Goal: Information Seeking & Learning: Check status

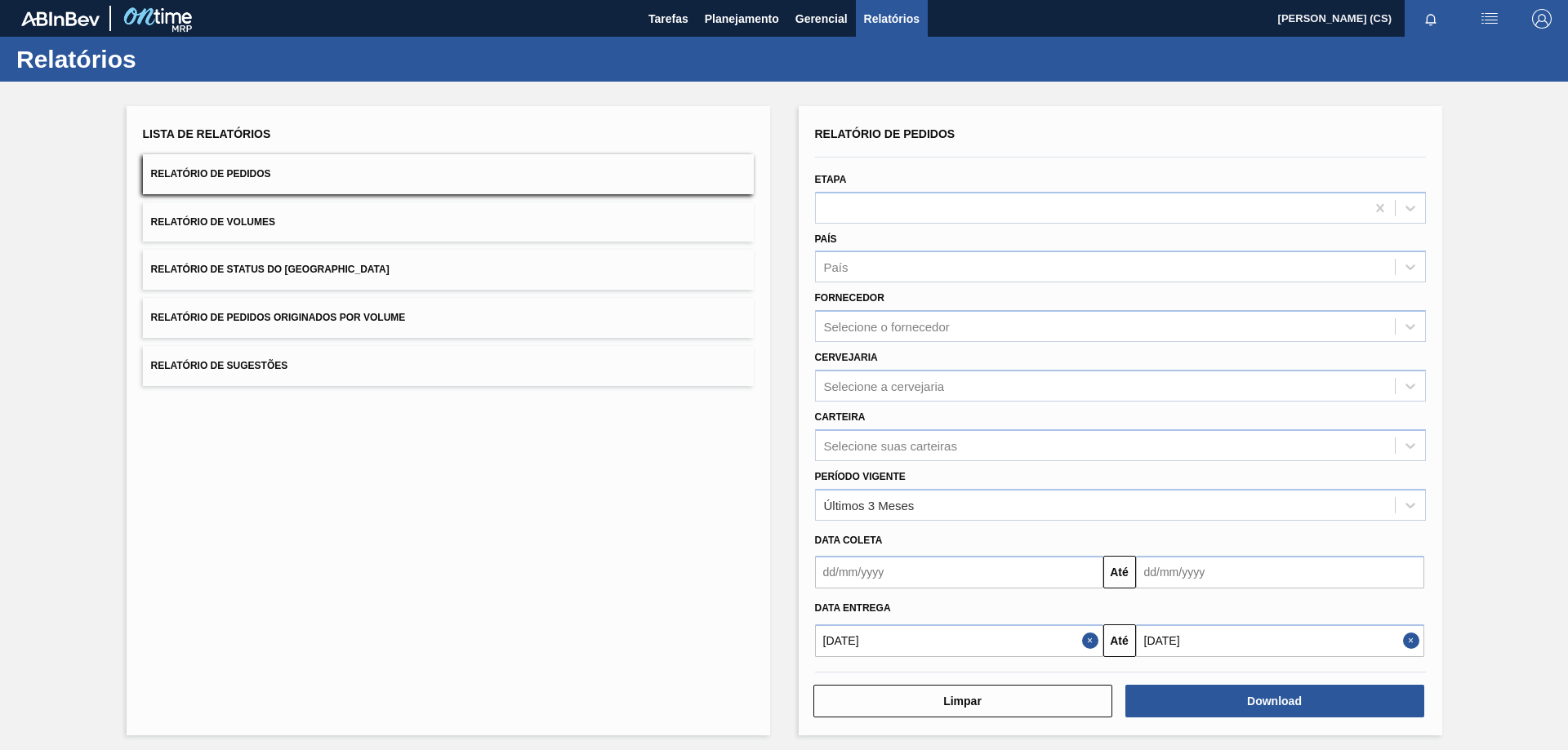
scroll to position [6, 0]
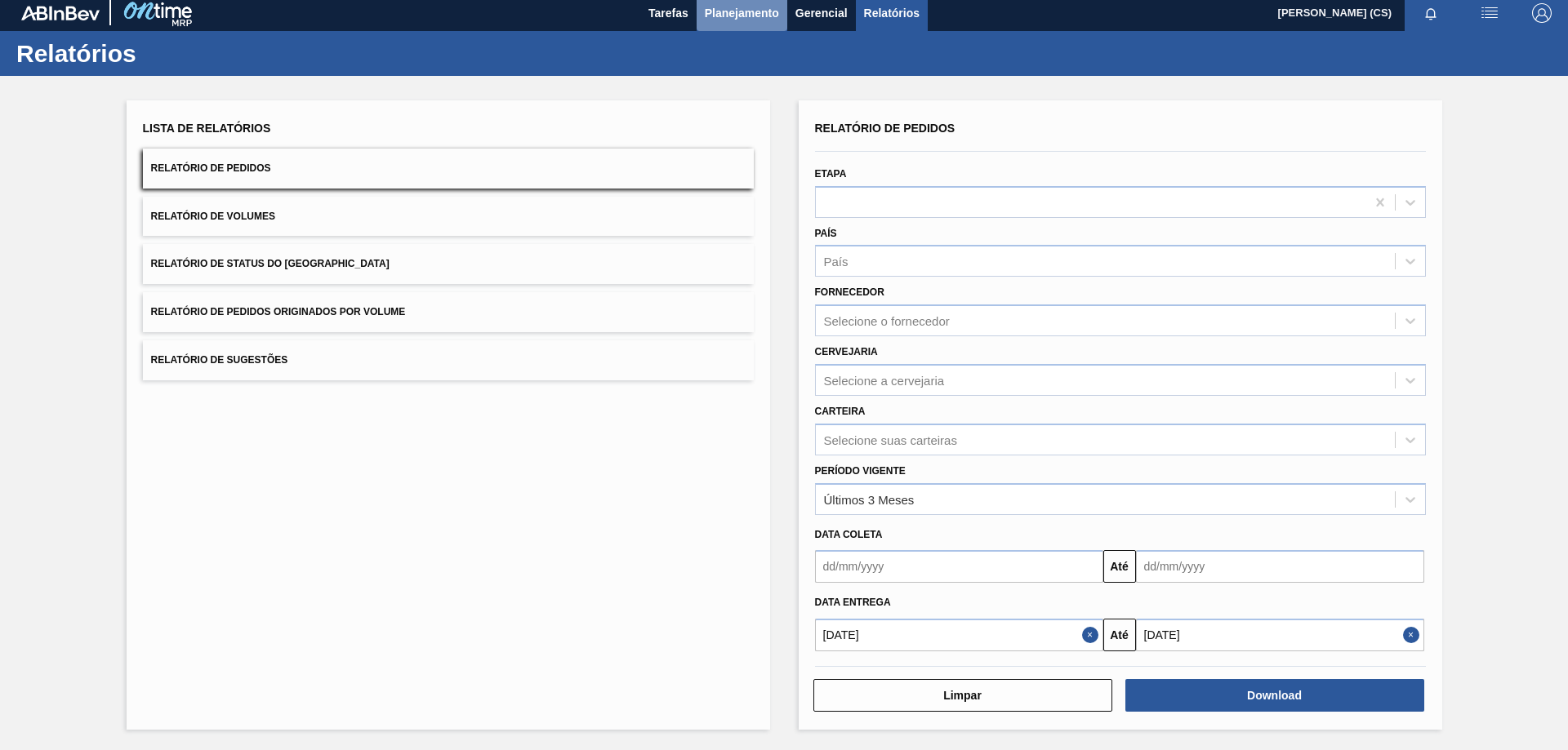
click at [730, 18] on span "Planejamento" at bounding box center [742, 13] width 74 height 20
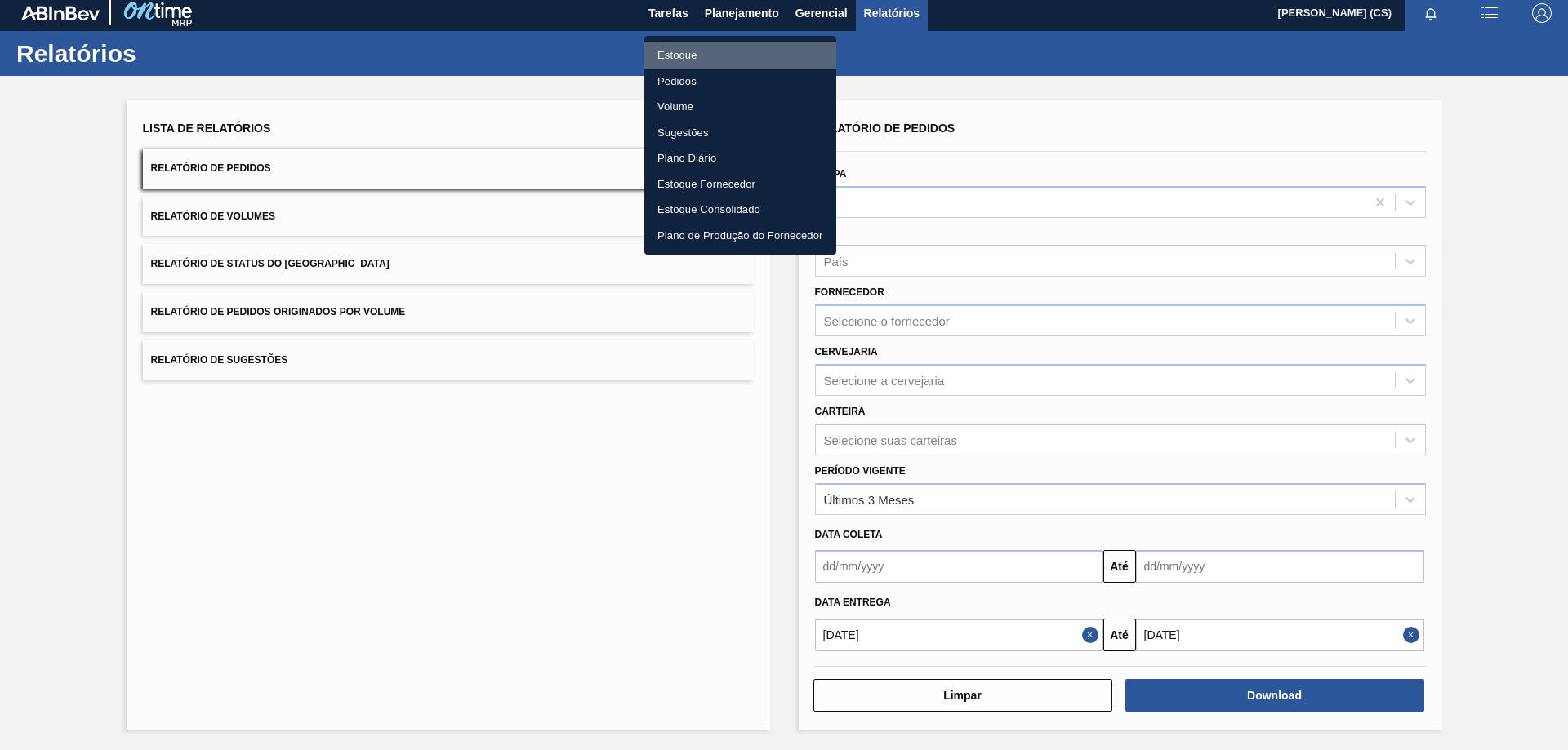
click at [675, 52] on li "Estoque" at bounding box center [740, 55] width 192 height 26
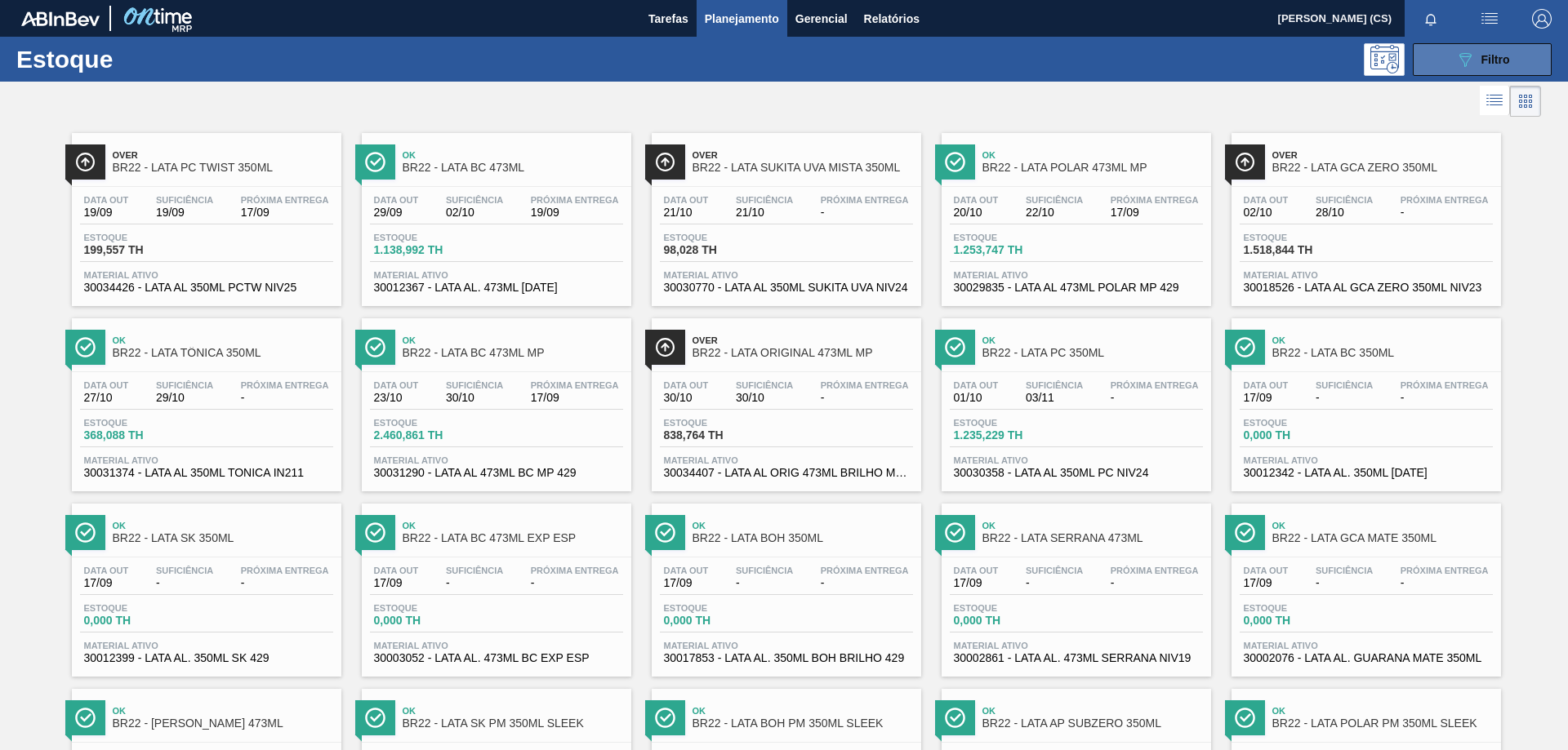
click at [1449, 62] on button "089F7B8B-B2A5-4AFE-B5C0-19BA573D28AC Filtro" at bounding box center [1483, 59] width 139 height 32
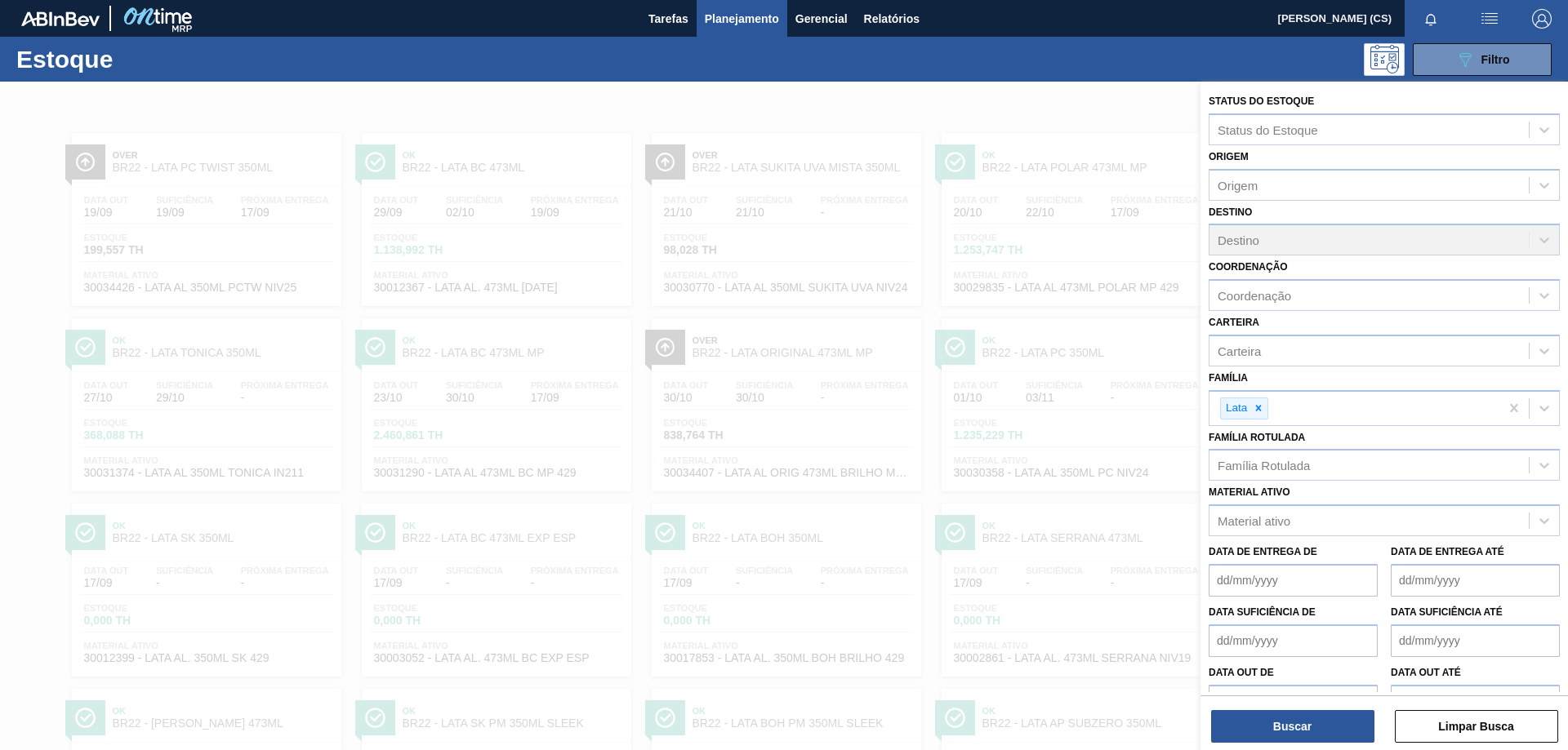
click at [1093, 62] on div "089F7B8B-B2A5-4AFE-B5C0-19BA573D28AC Filtro" at bounding box center [910, 59] width 1300 height 32
click at [1326, 727] on button "Buscar" at bounding box center [1293, 727] width 164 height 32
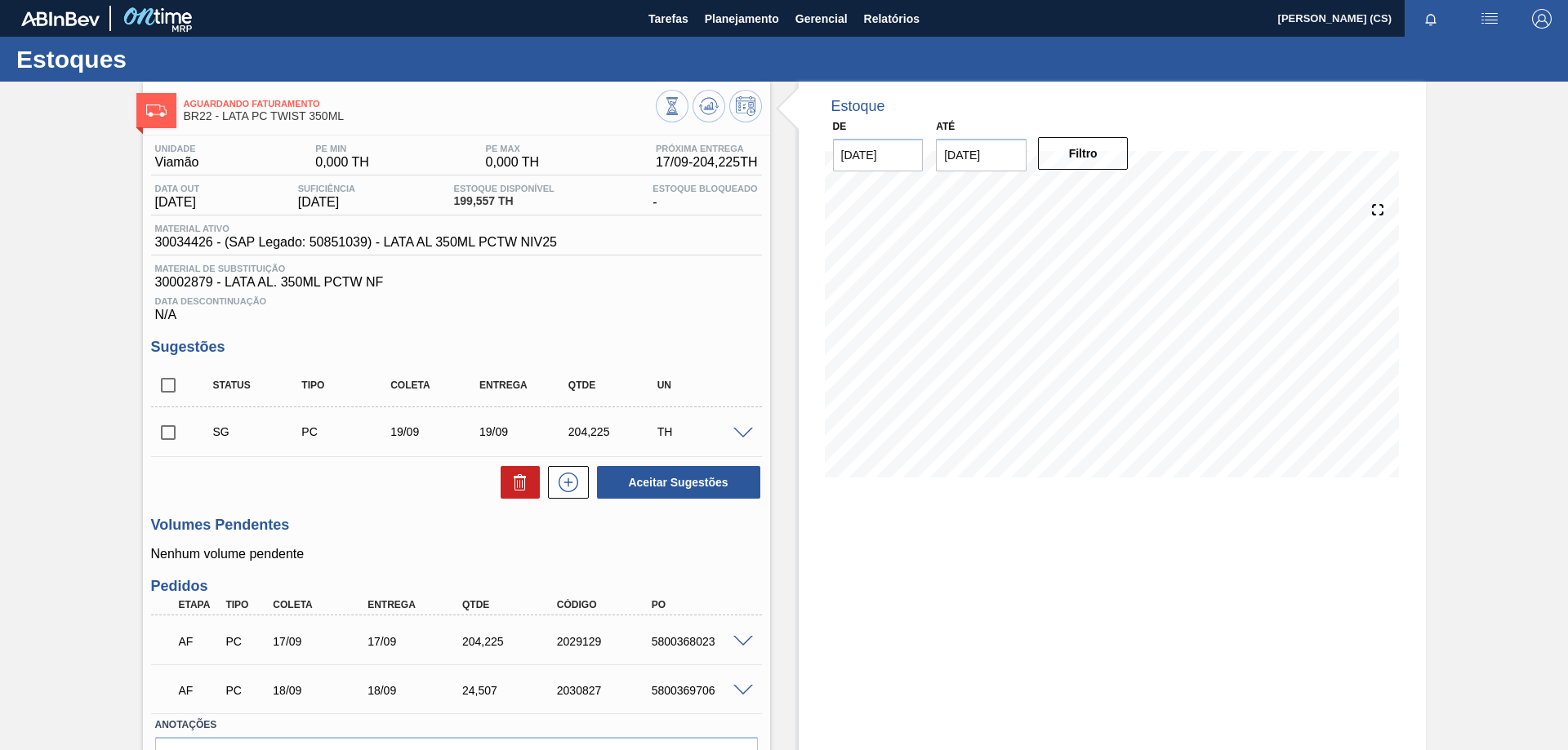
click at [739, 430] on span at bounding box center [743, 434] width 20 height 13
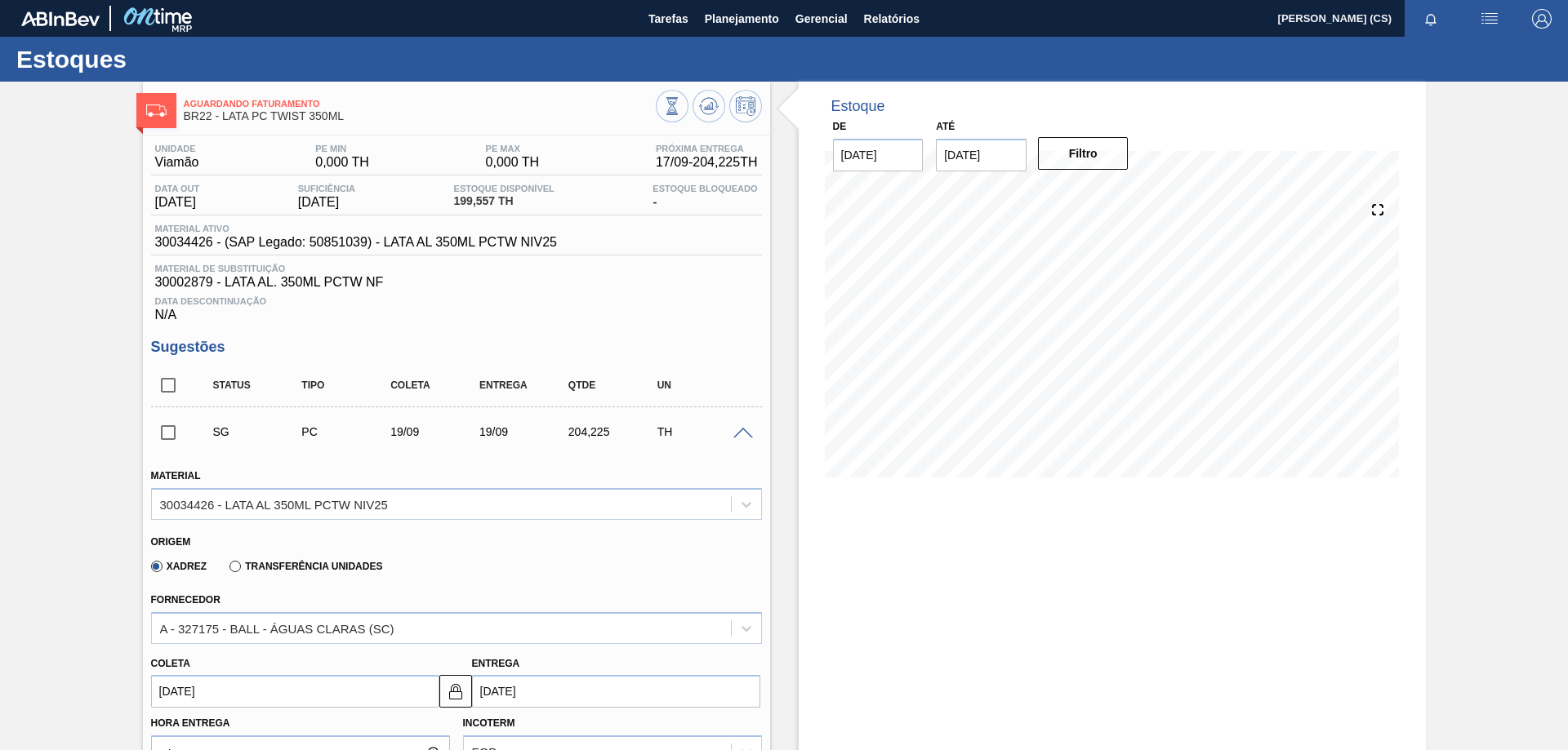
click at [746, 428] on span at bounding box center [743, 434] width 20 height 13
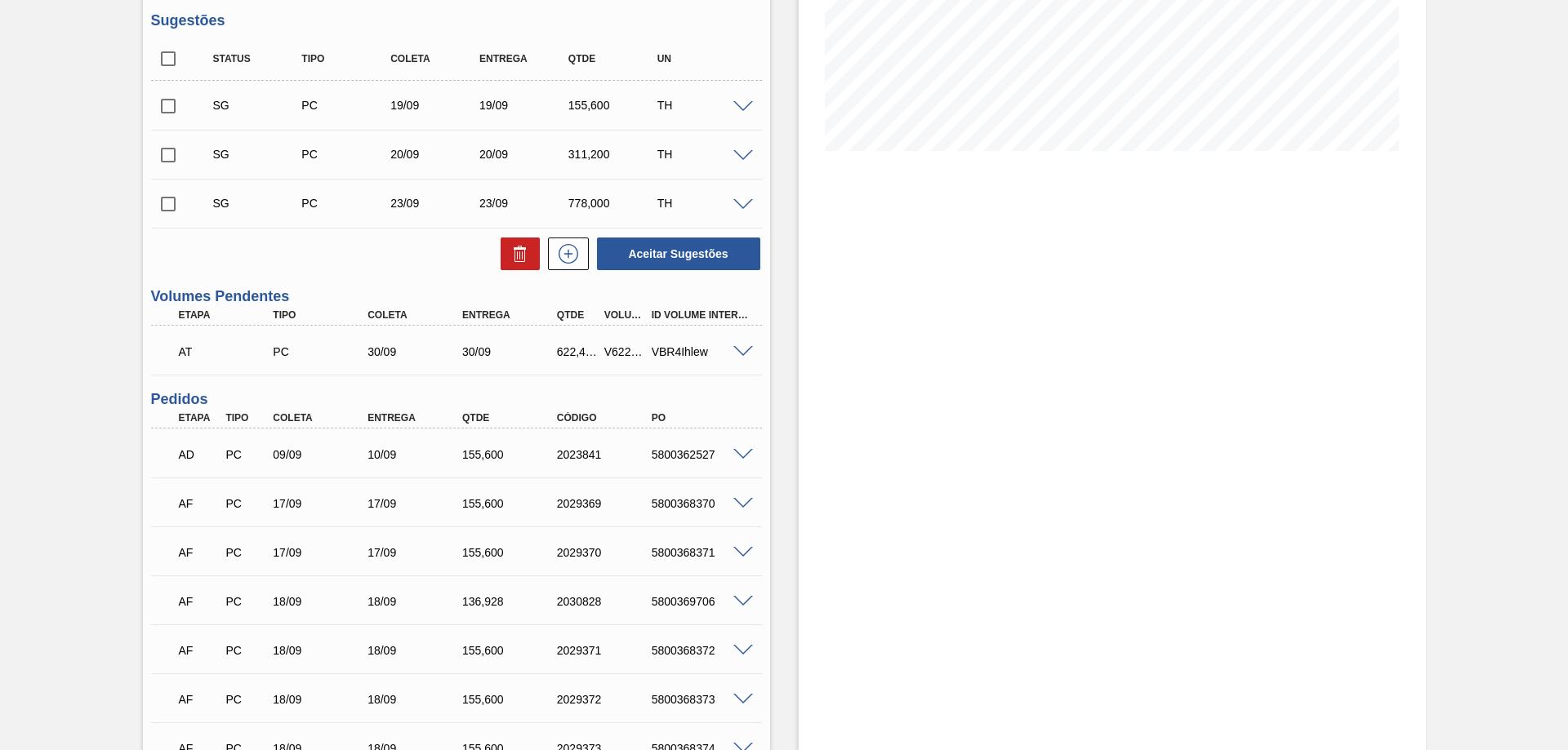
scroll to position [245, 0]
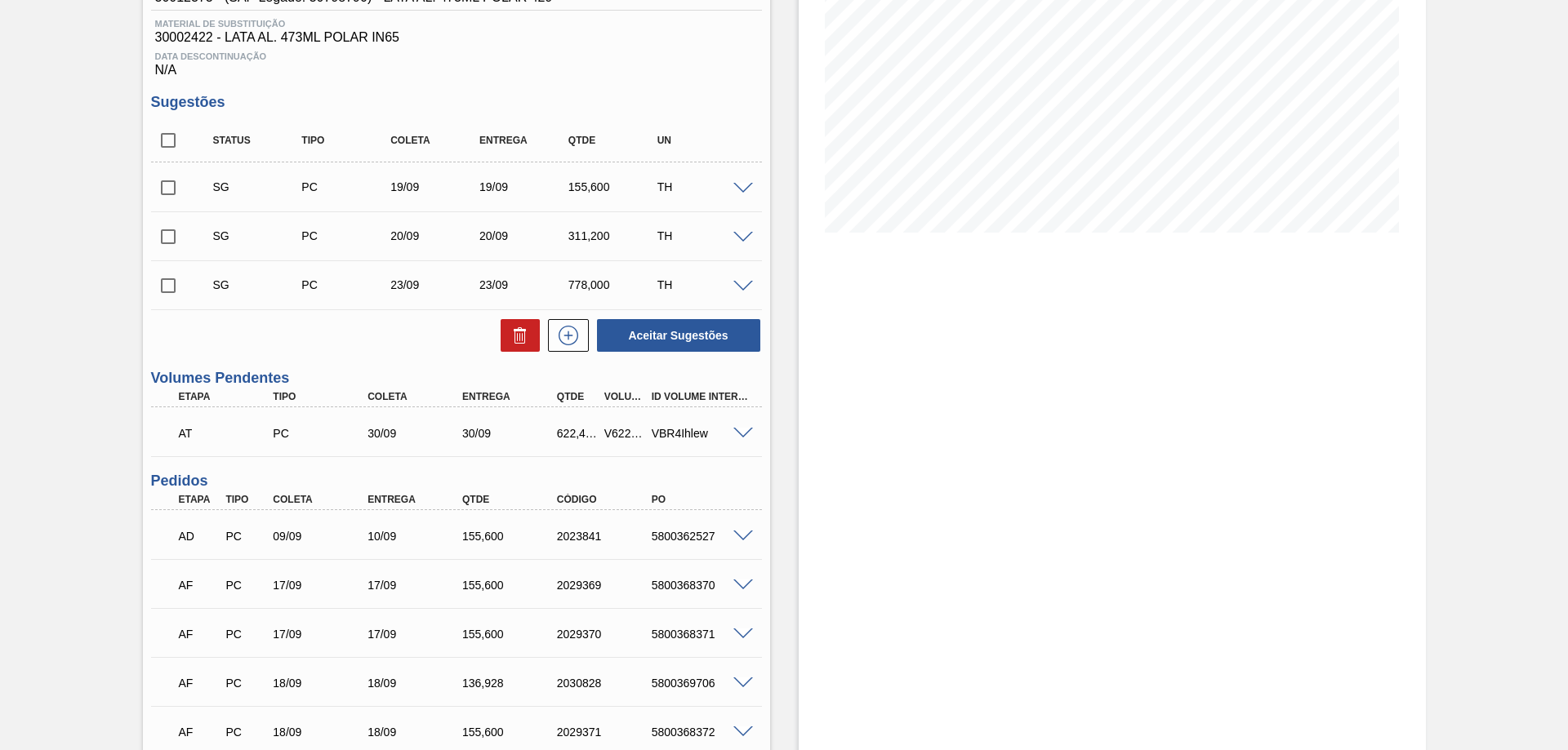
click at [743, 430] on span at bounding box center [743, 434] width 20 height 13
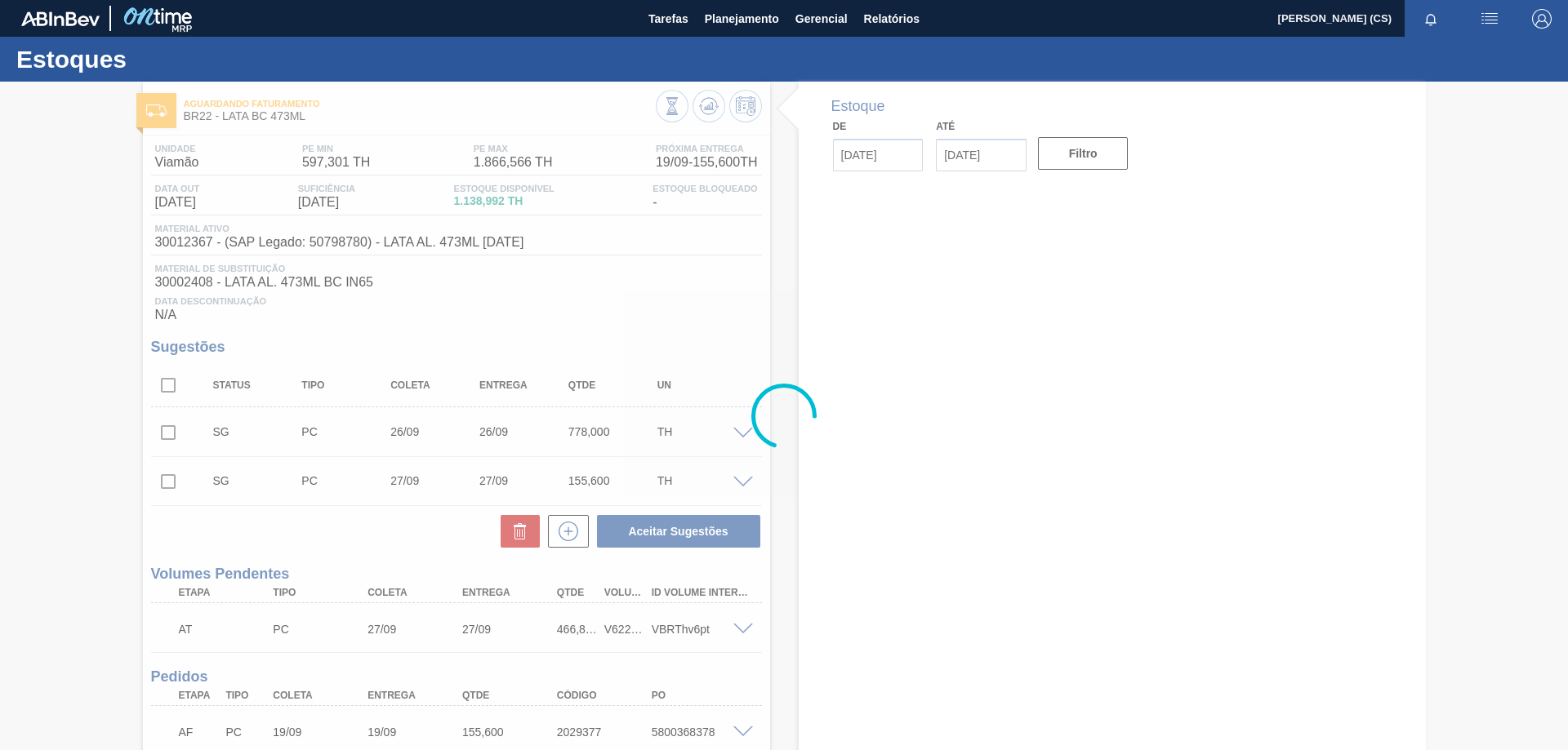
type input "[DATE]"
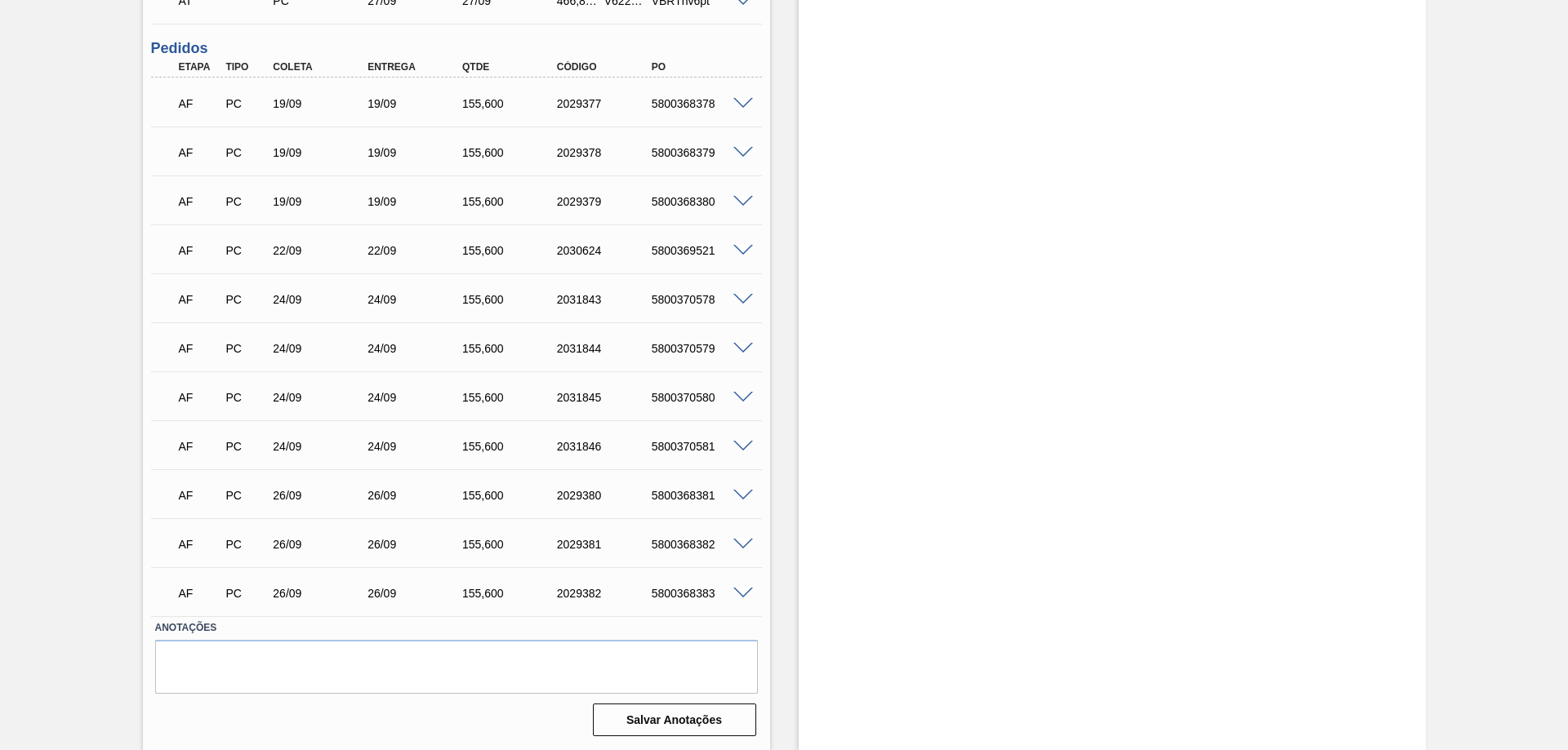
scroll to position [384, 0]
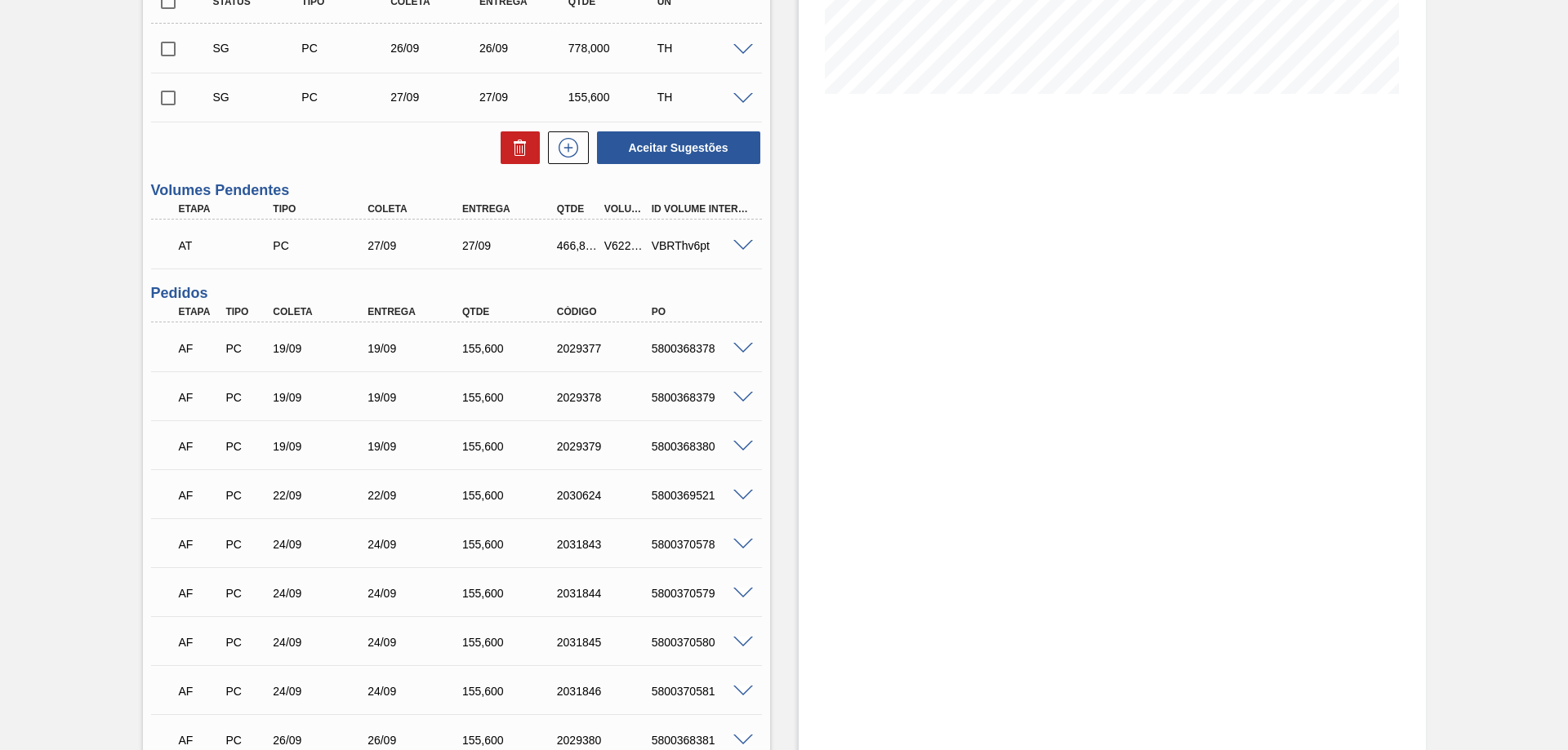
click at [741, 244] on span at bounding box center [743, 246] width 20 height 13
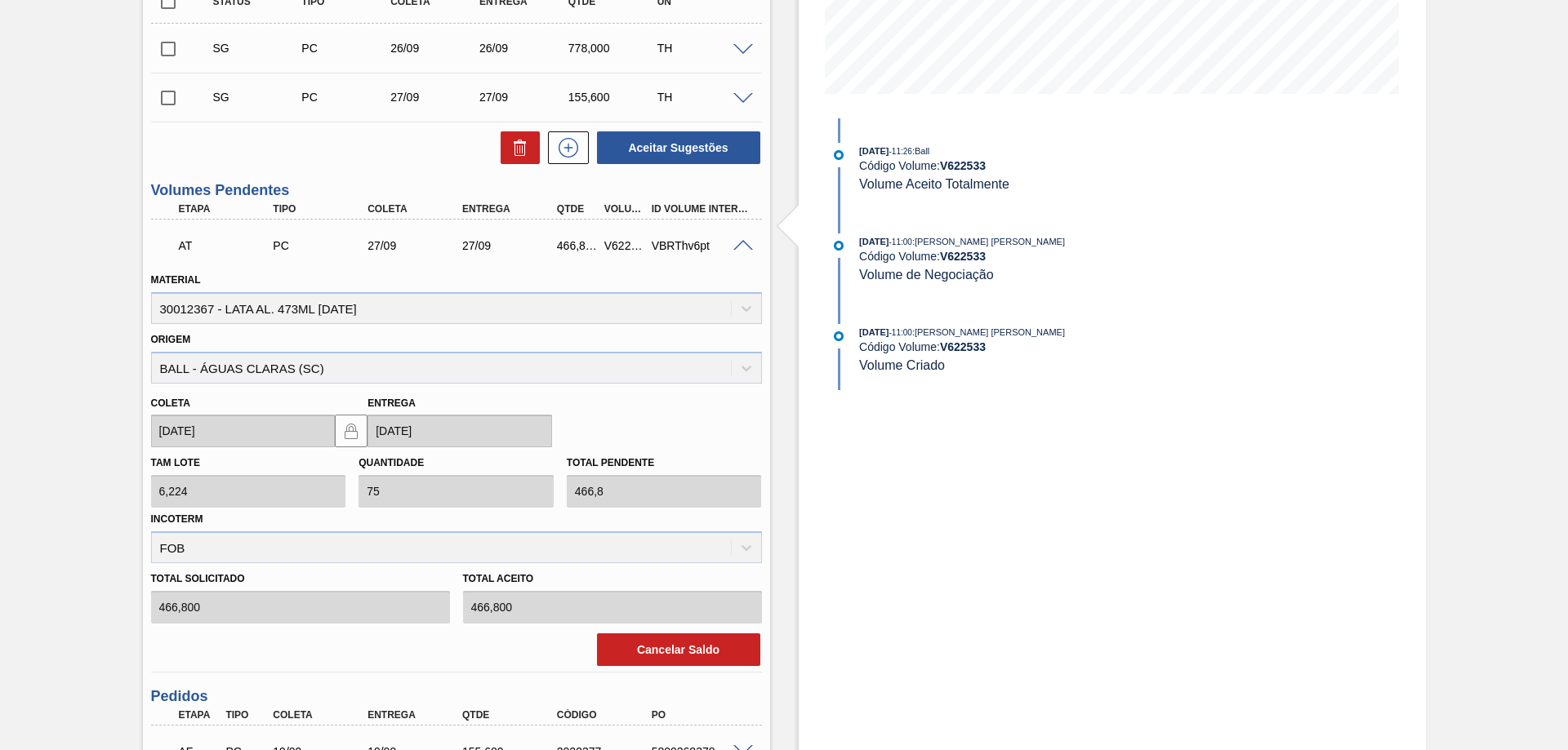
click at [741, 244] on span at bounding box center [743, 246] width 20 height 13
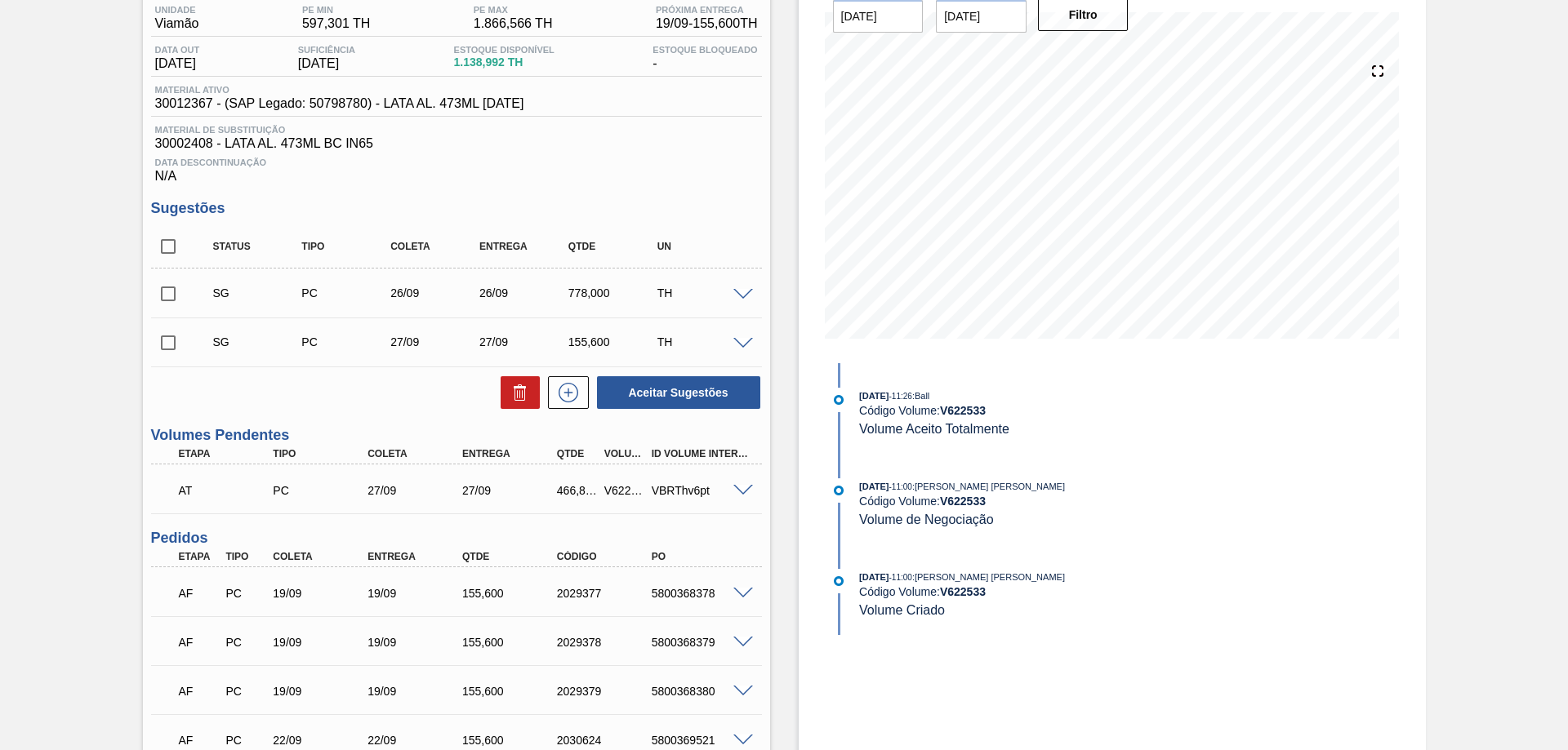
scroll to position [0, 0]
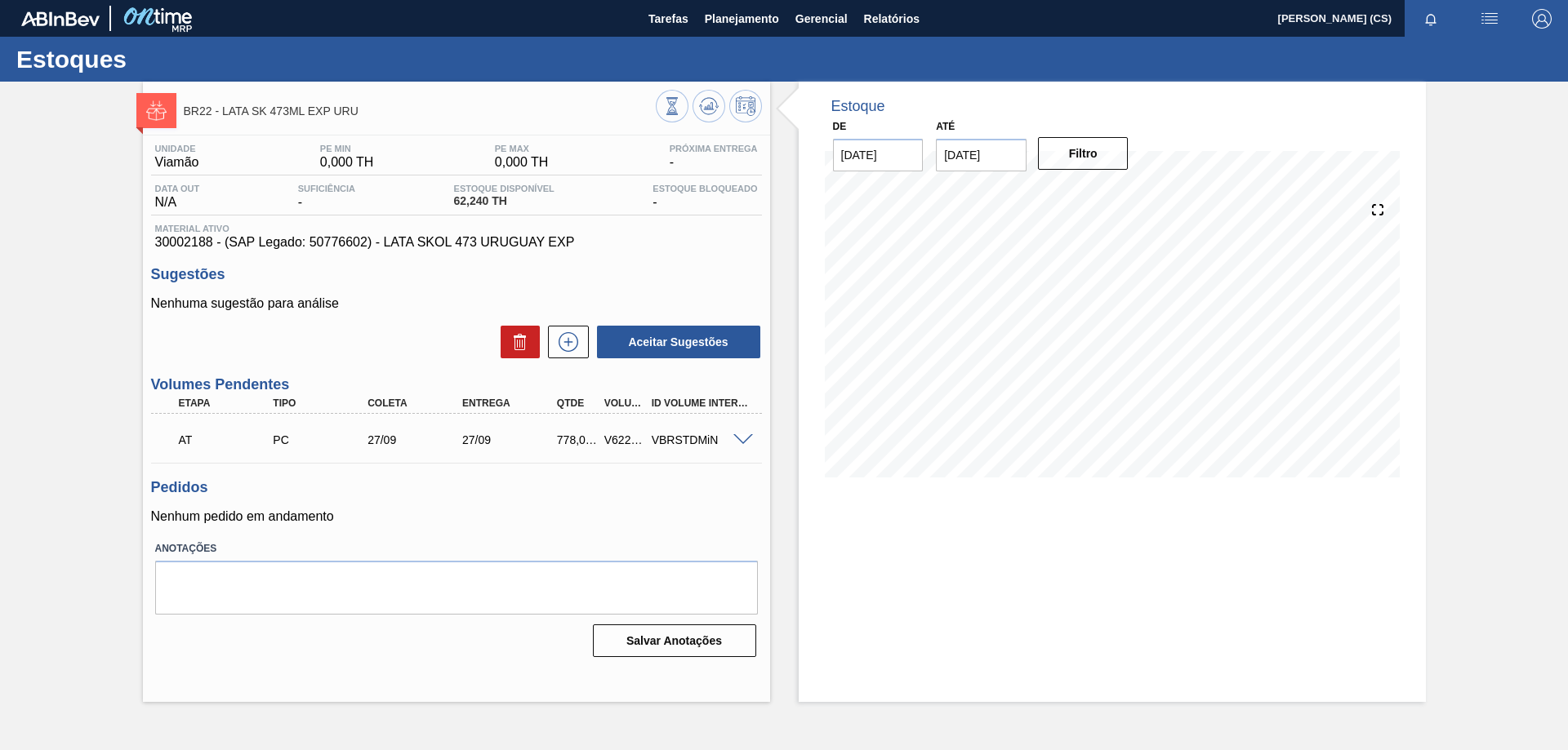
click at [743, 440] on span at bounding box center [743, 441] width 20 height 13
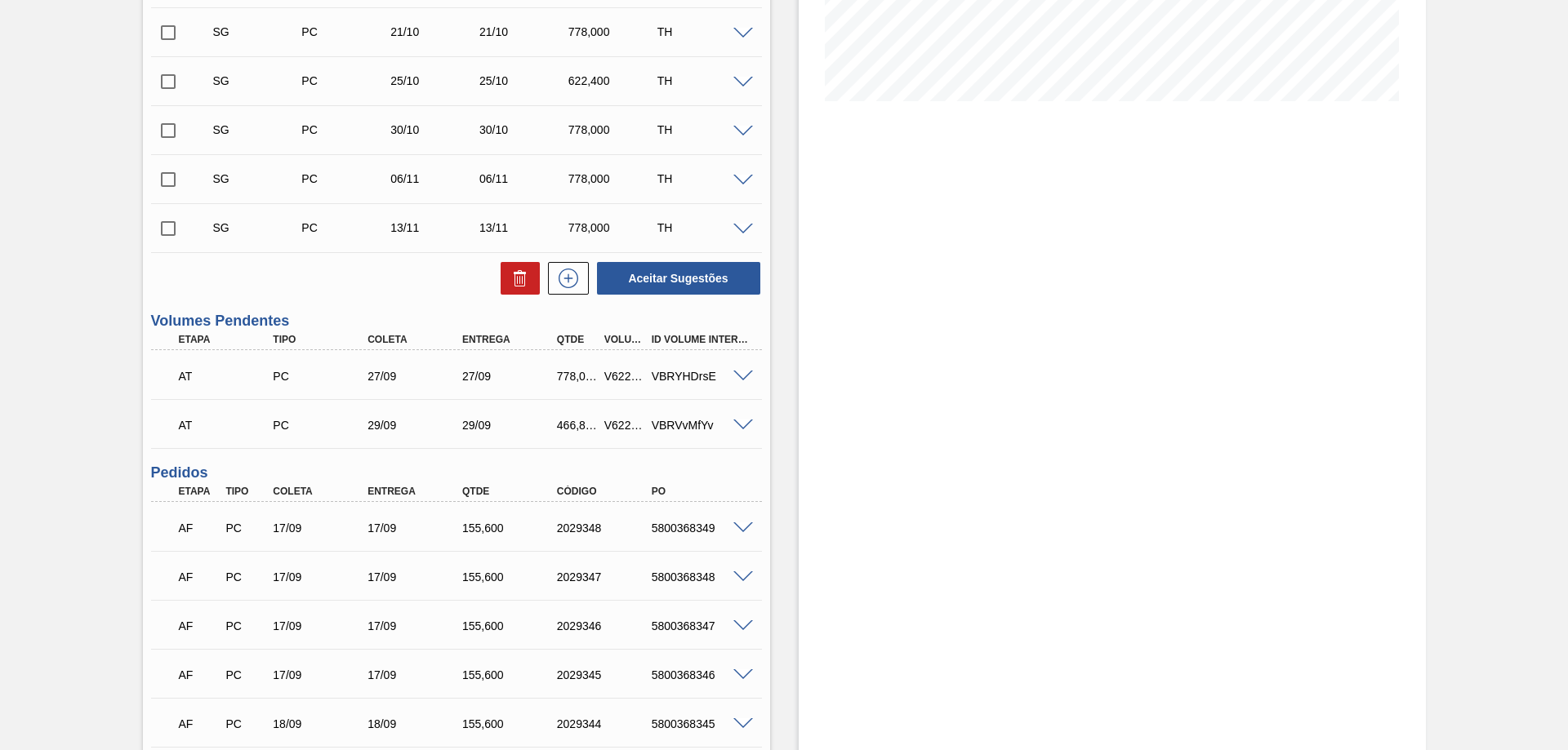
scroll to position [213, 0]
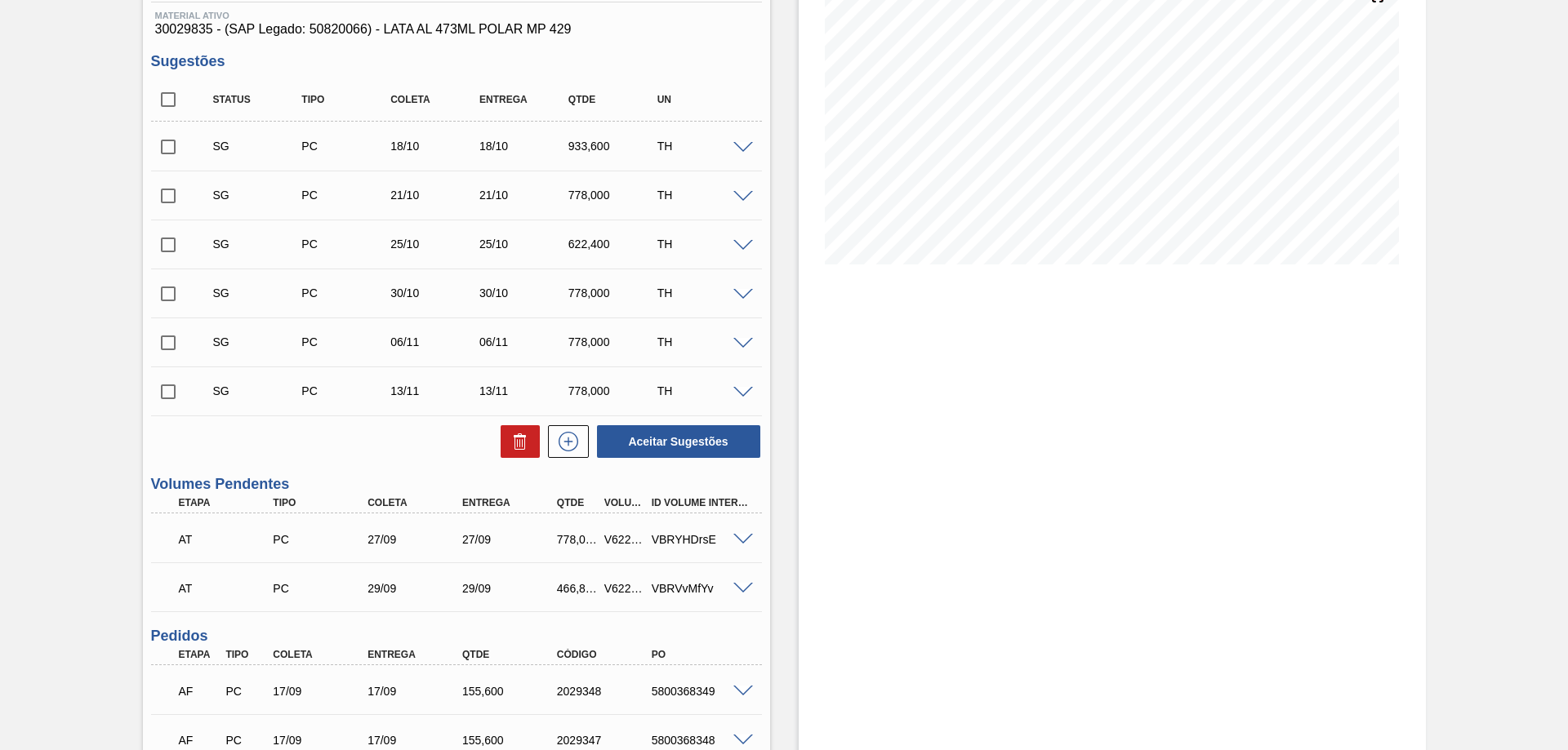
click at [738, 538] on span at bounding box center [743, 539] width 20 height 13
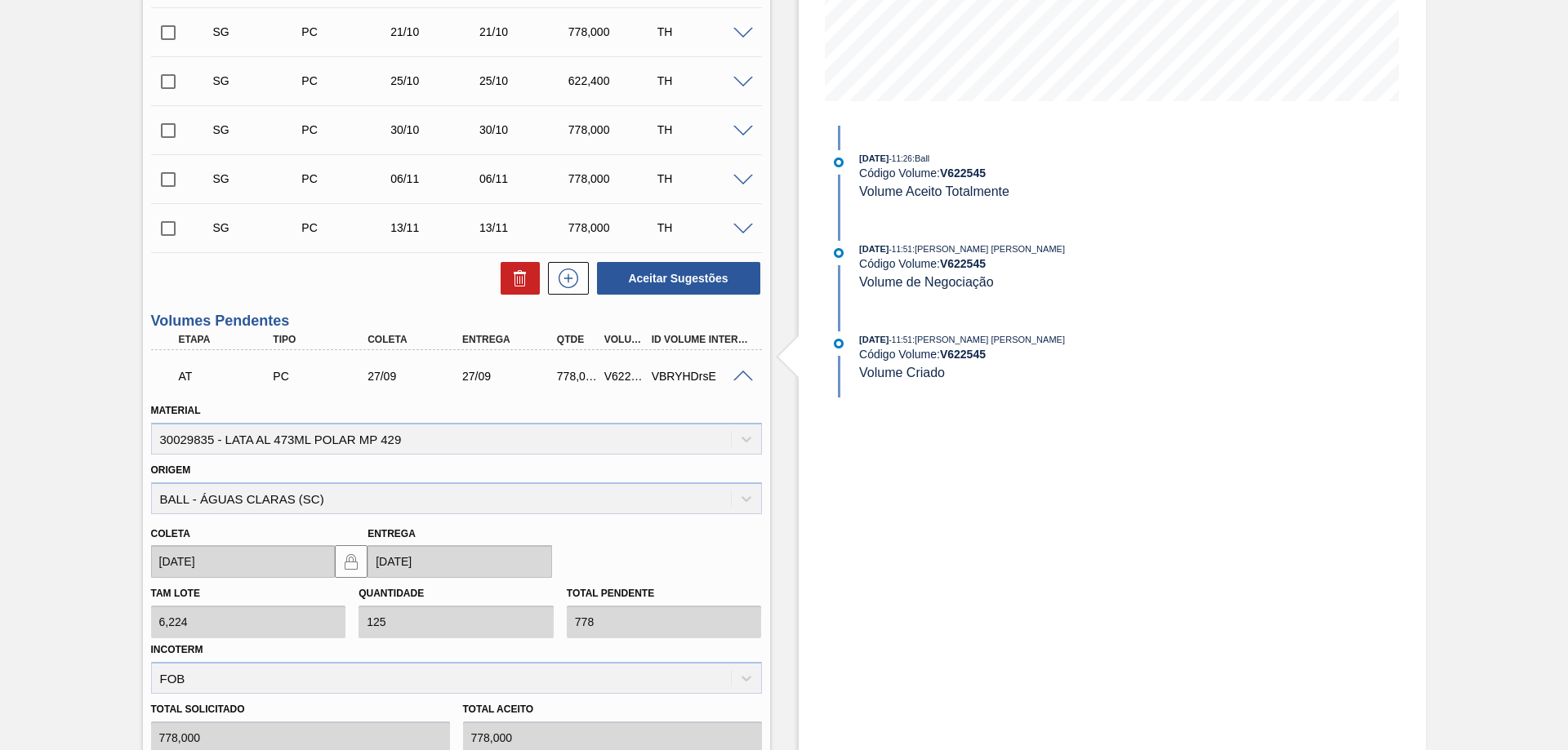
scroll to position [458, 0]
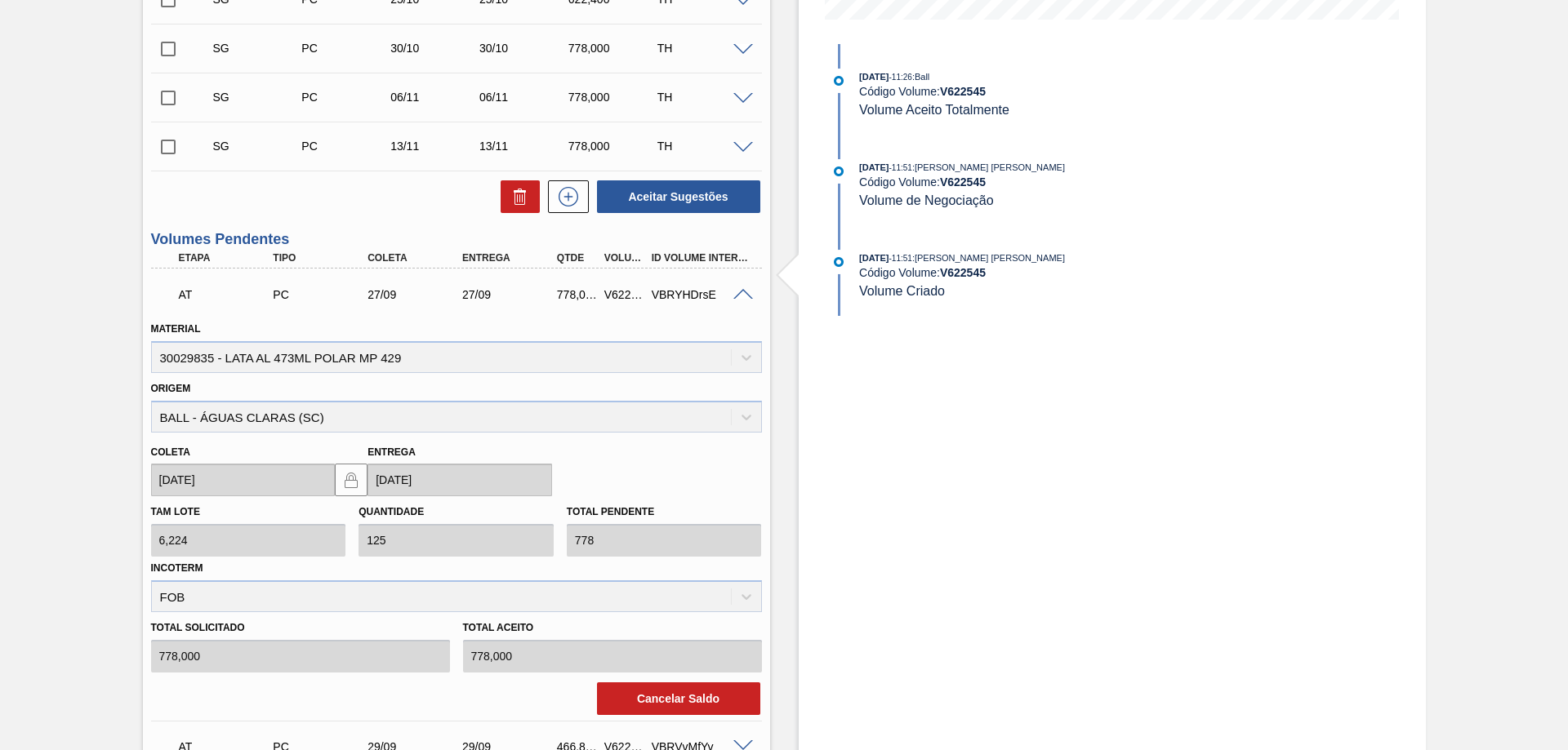
click at [736, 296] on span at bounding box center [743, 295] width 20 height 13
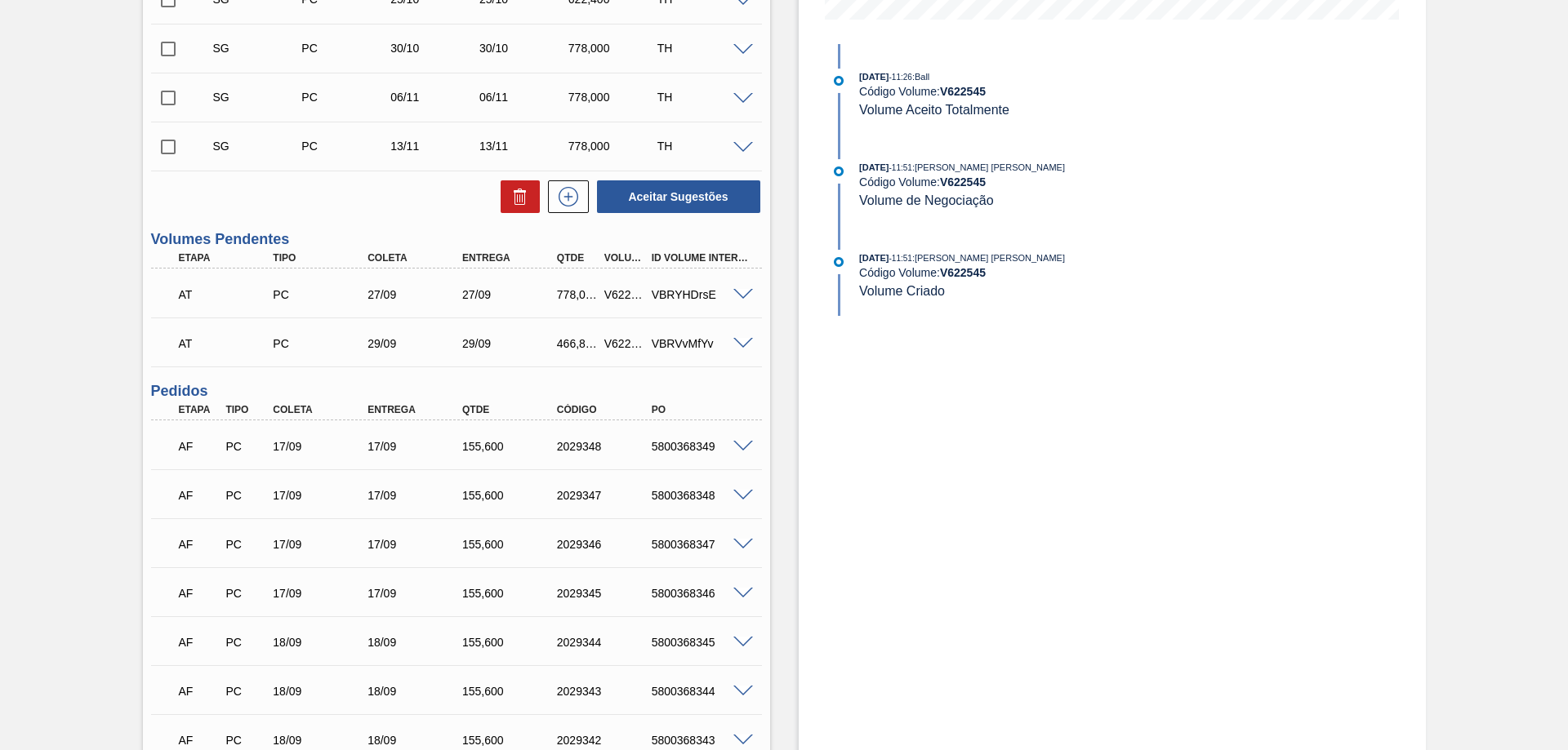
click at [739, 341] on span at bounding box center [743, 344] width 20 height 13
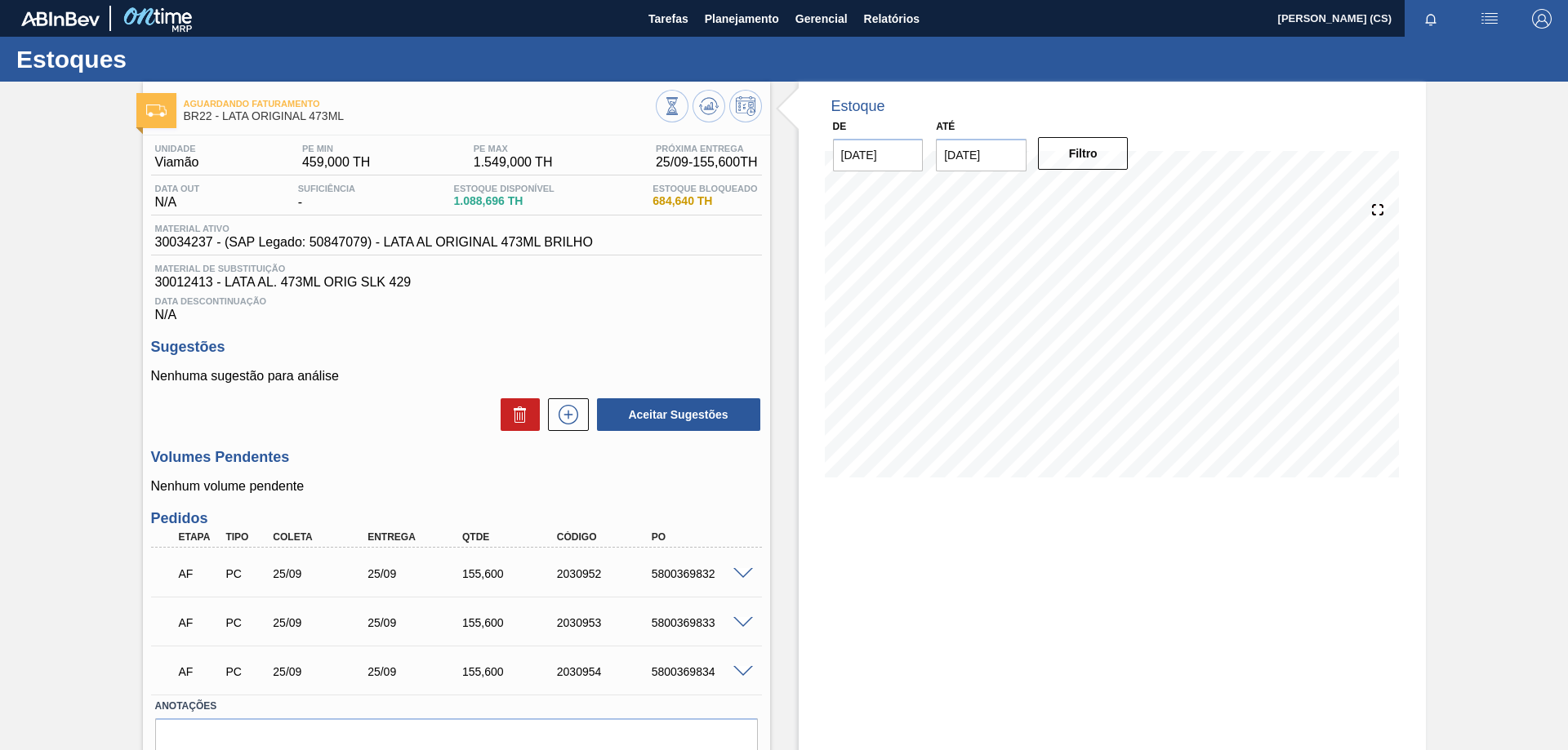
scroll to position [78, 0]
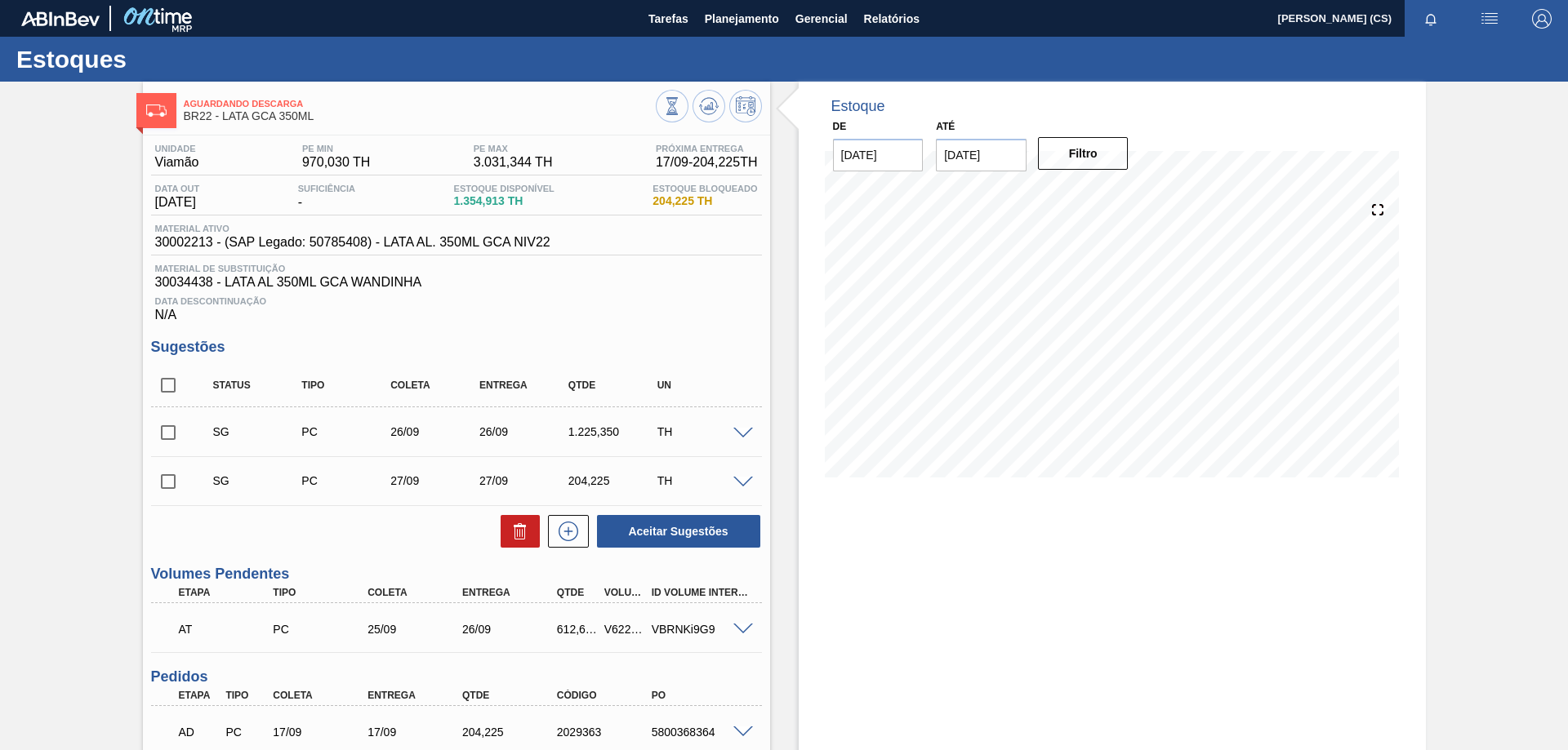
scroll to position [286, 0]
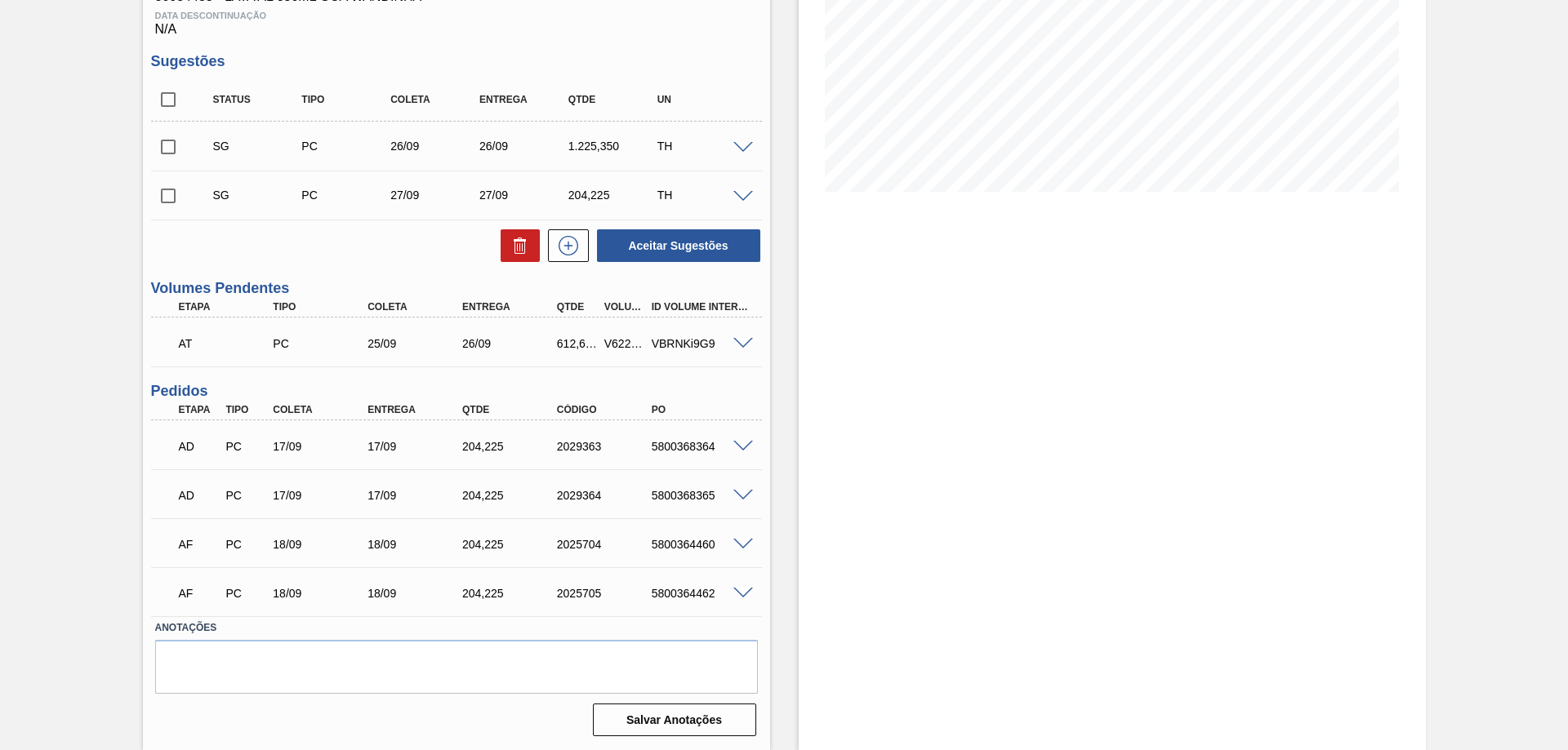
click at [743, 344] on span at bounding box center [743, 344] width 20 height 13
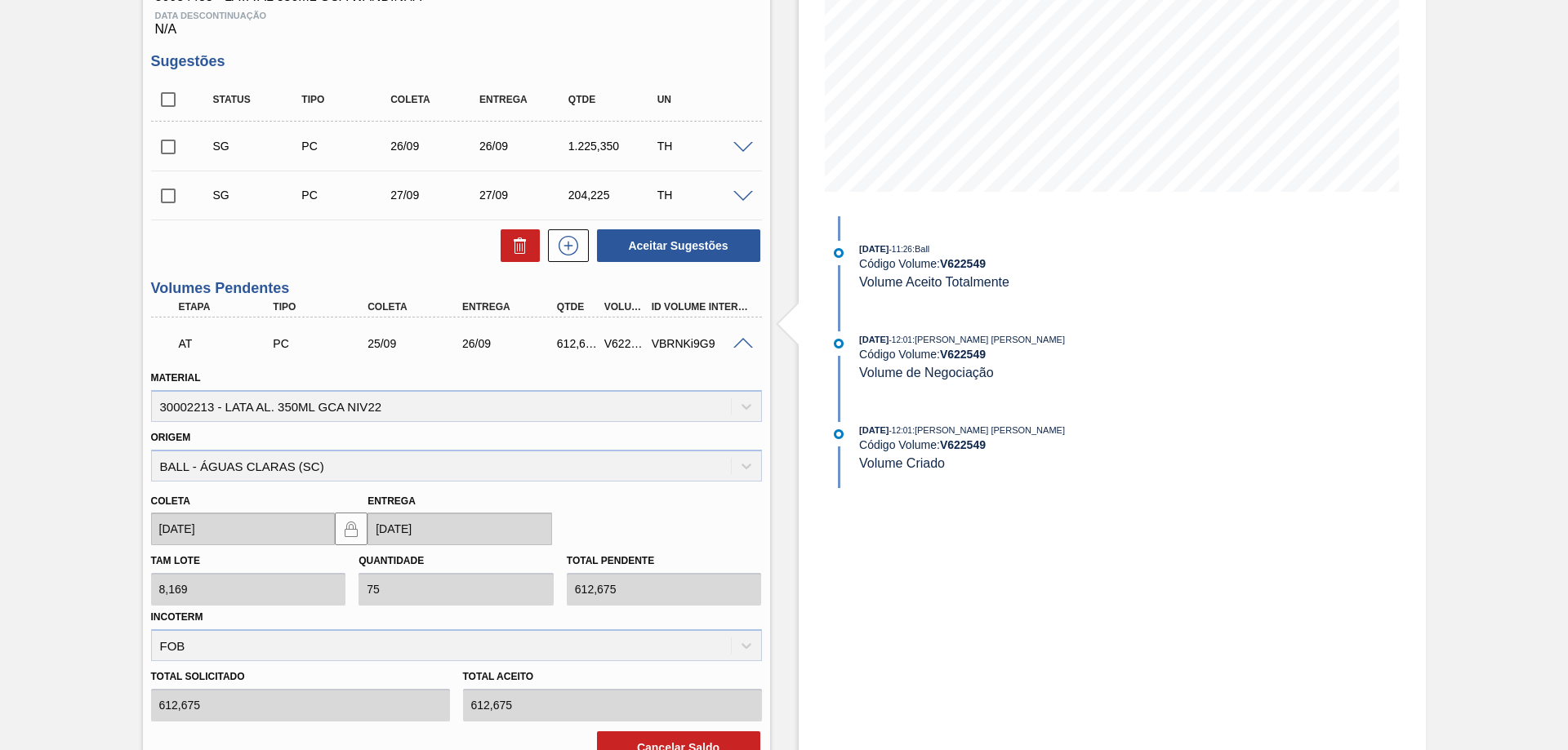
click at [743, 344] on span at bounding box center [743, 344] width 20 height 13
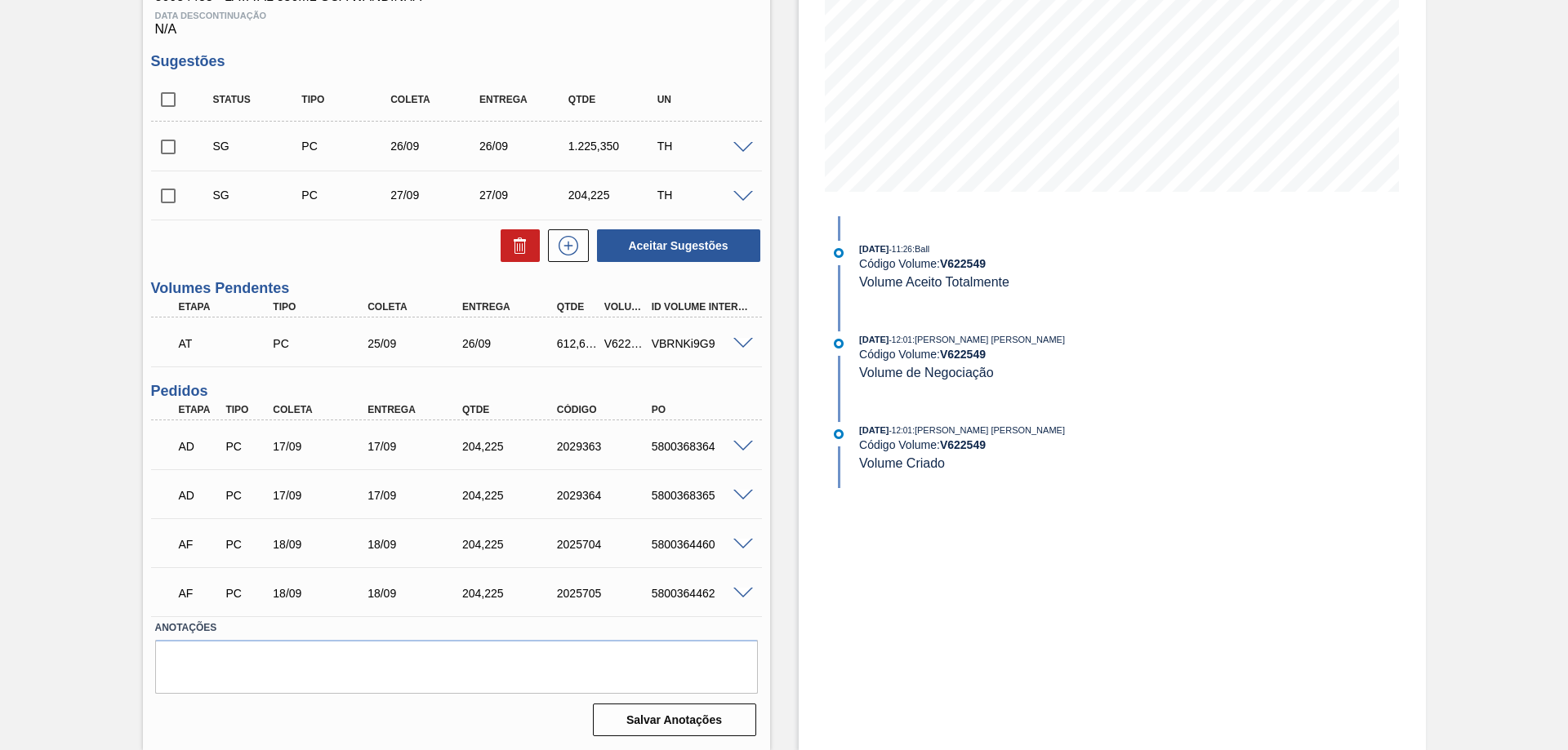
click at [744, 342] on span at bounding box center [743, 344] width 20 height 13
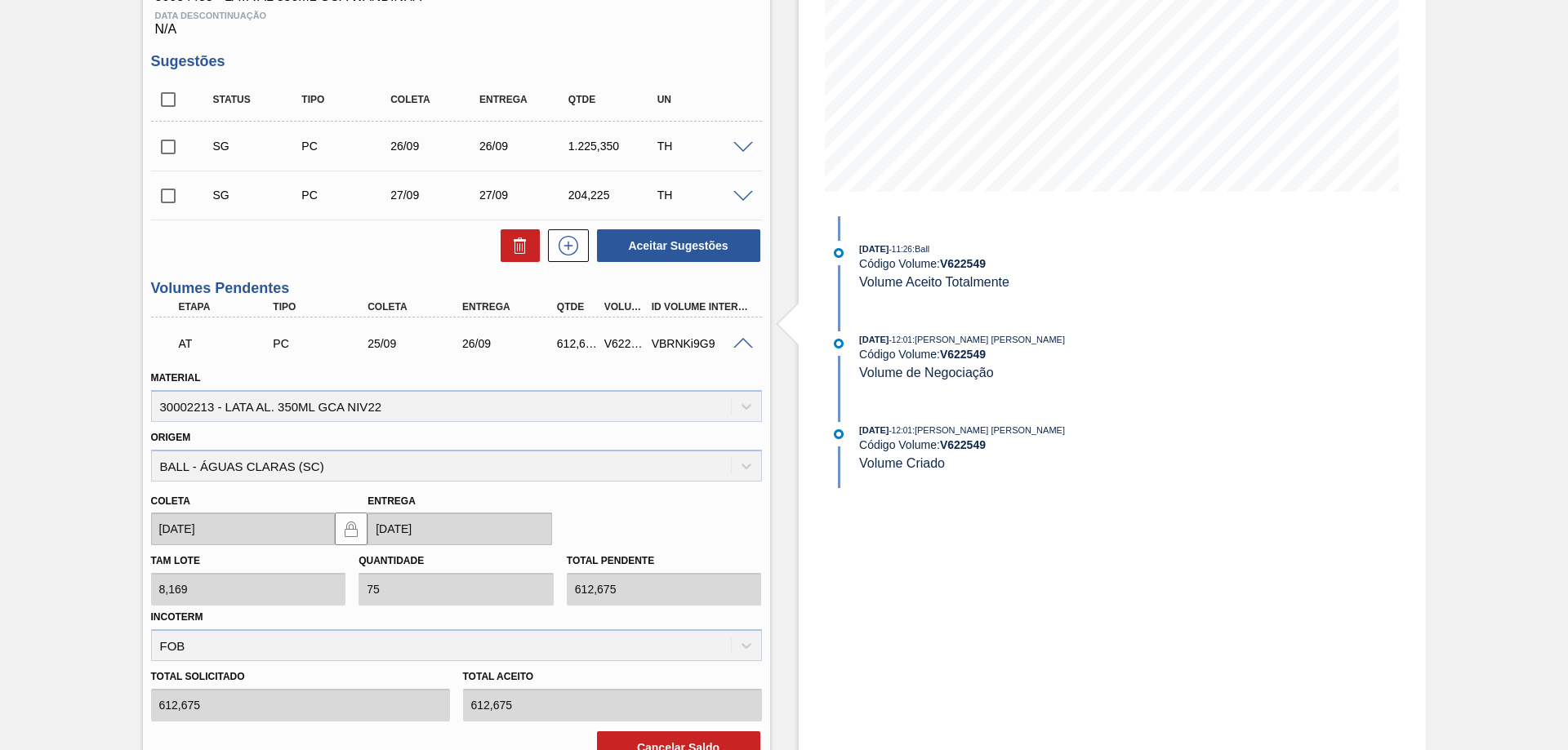
click at [744, 342] on span at bounding box center [743, 344] width 20 height 13
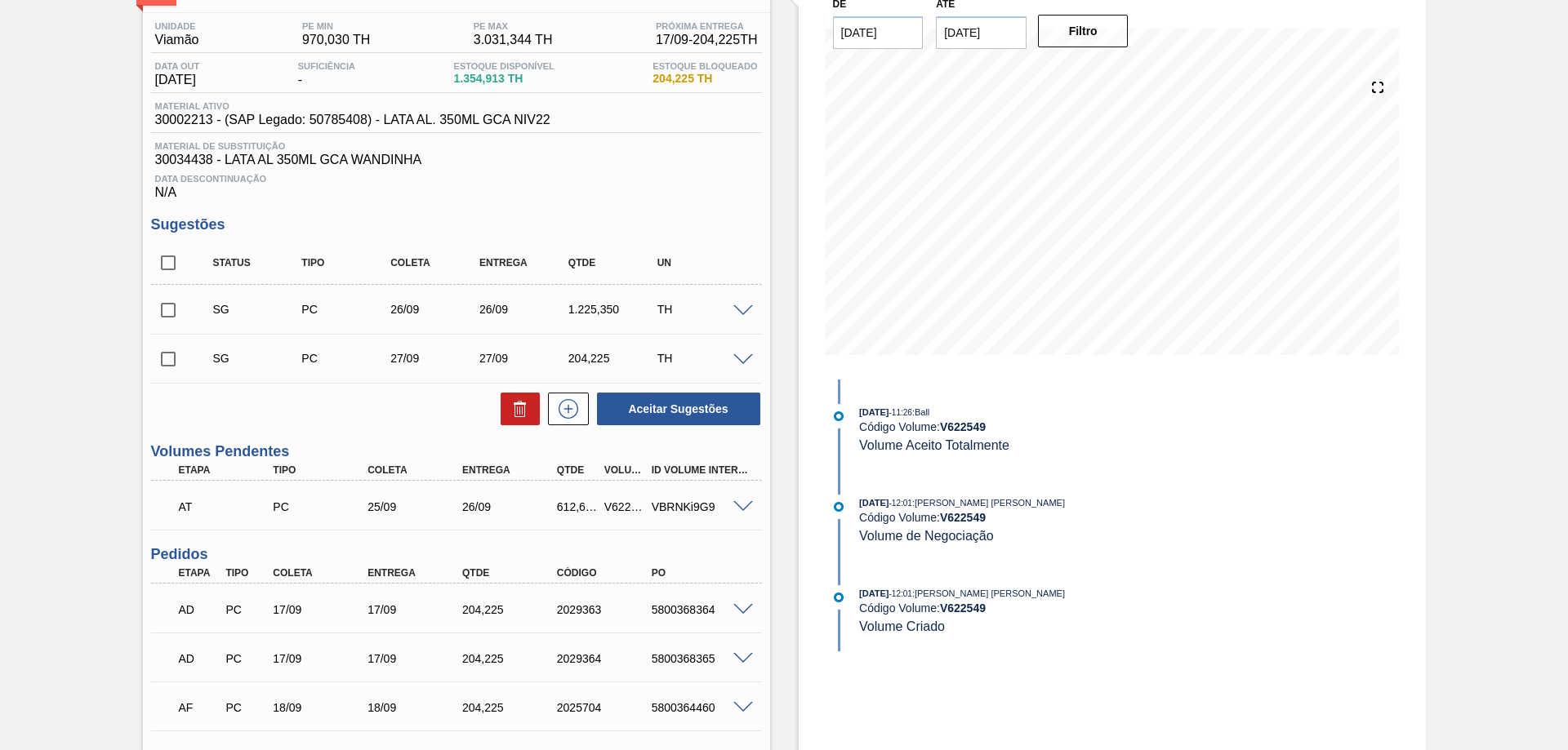
scroll to position [205, 0]
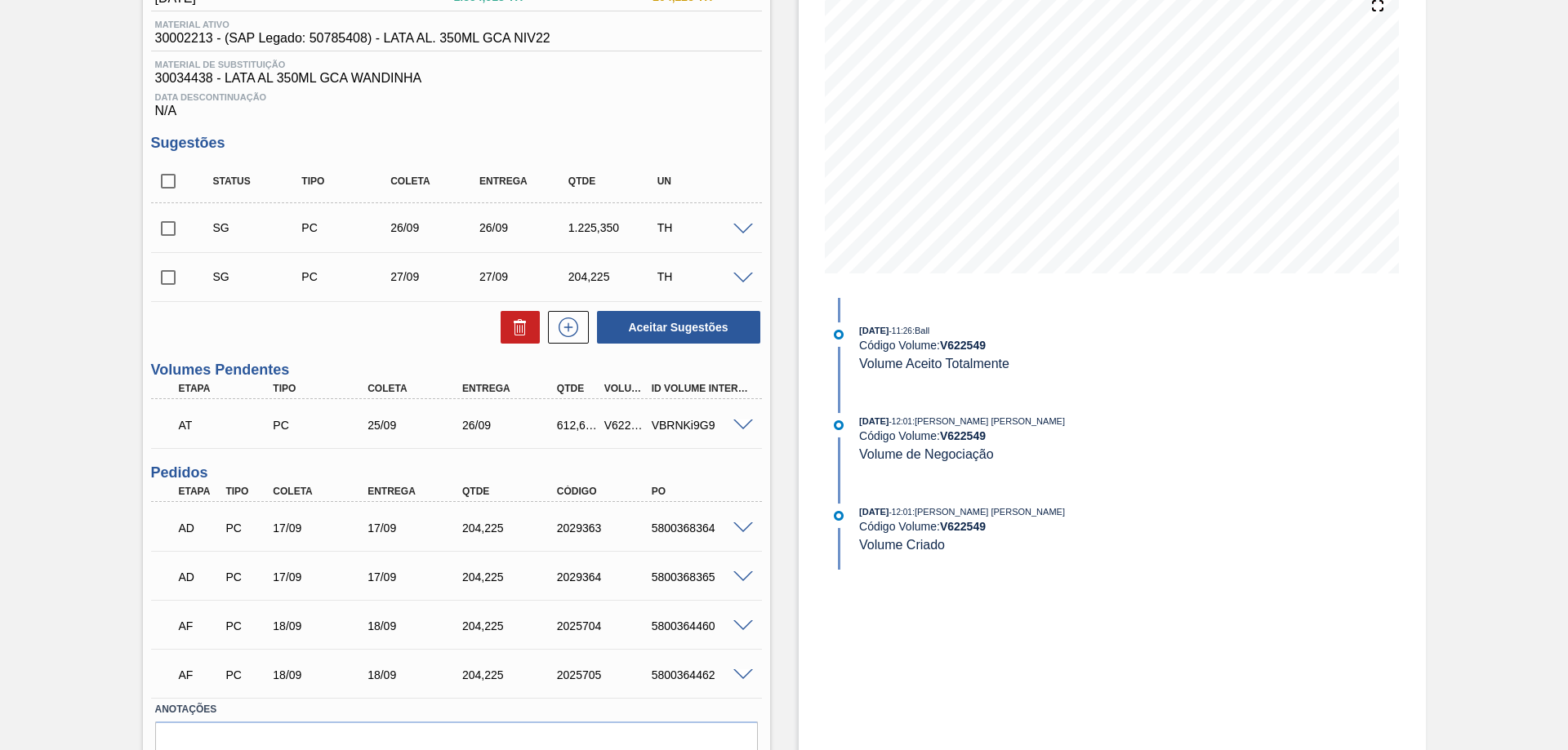
click at [741, 278] on span at bounding box center [743, 279] width 20 height 13
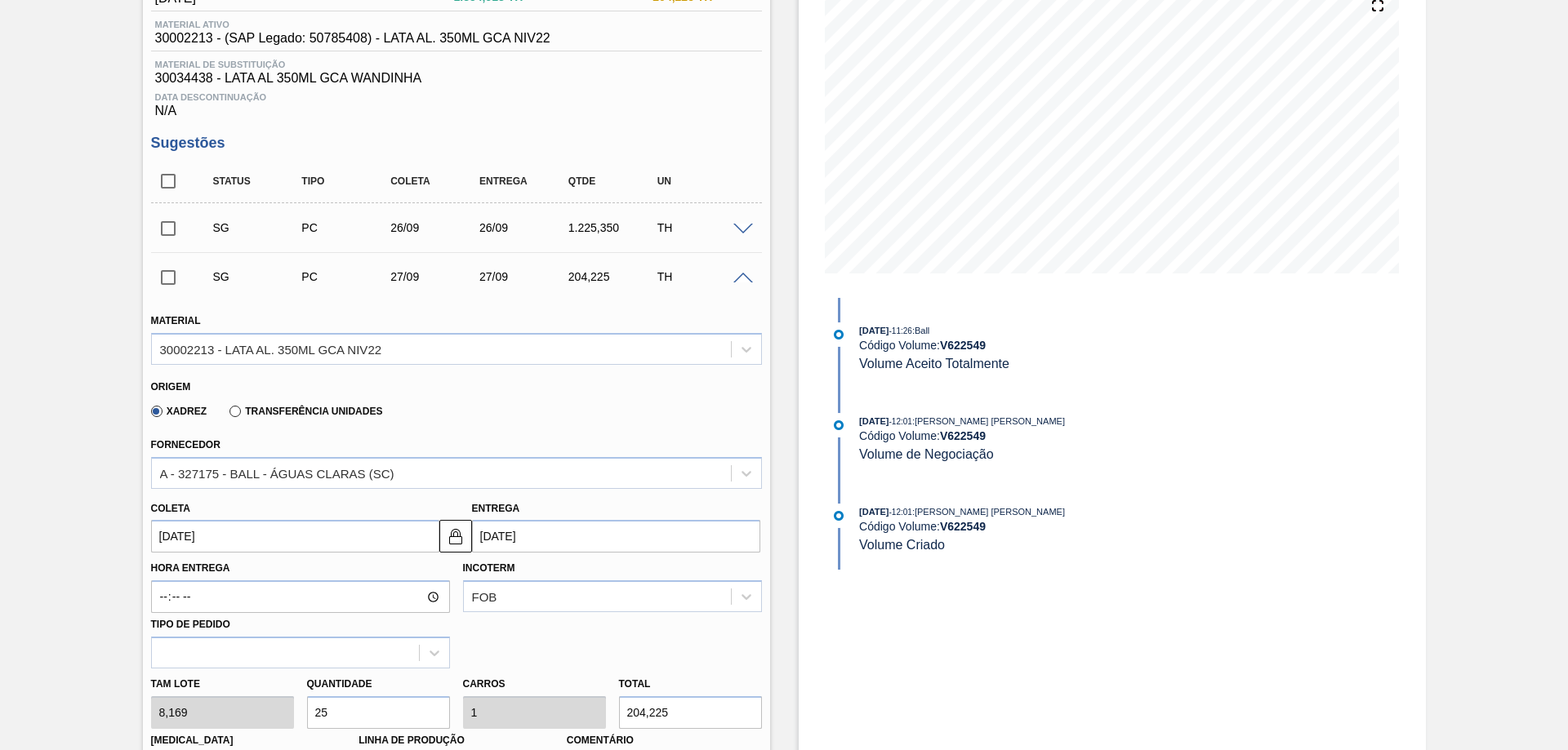
click at [741, 278] on span at bounding box center [743, 279] width 20 height 13
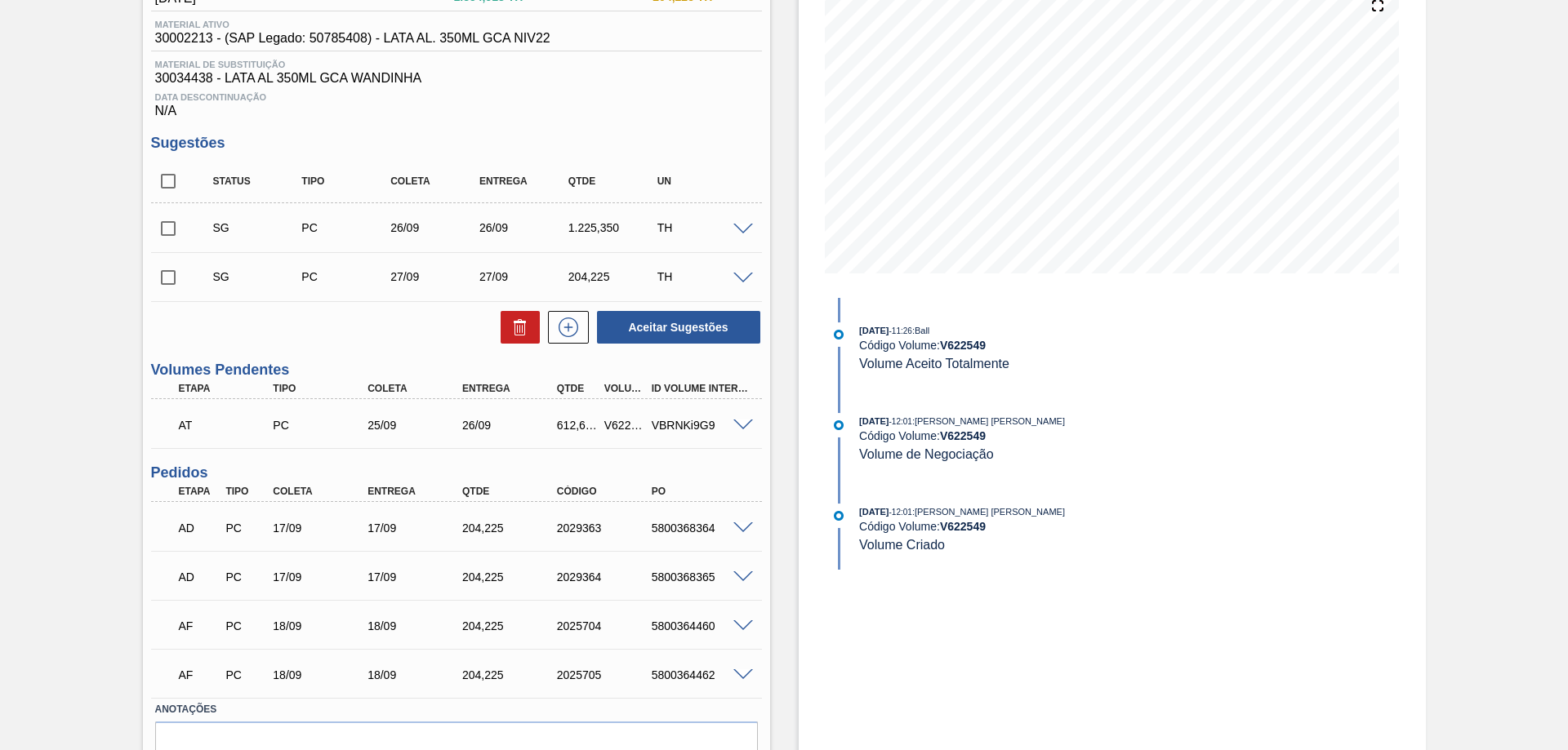
click at [744, 234] on span at bounding box center [743, 230] width 20 height 13
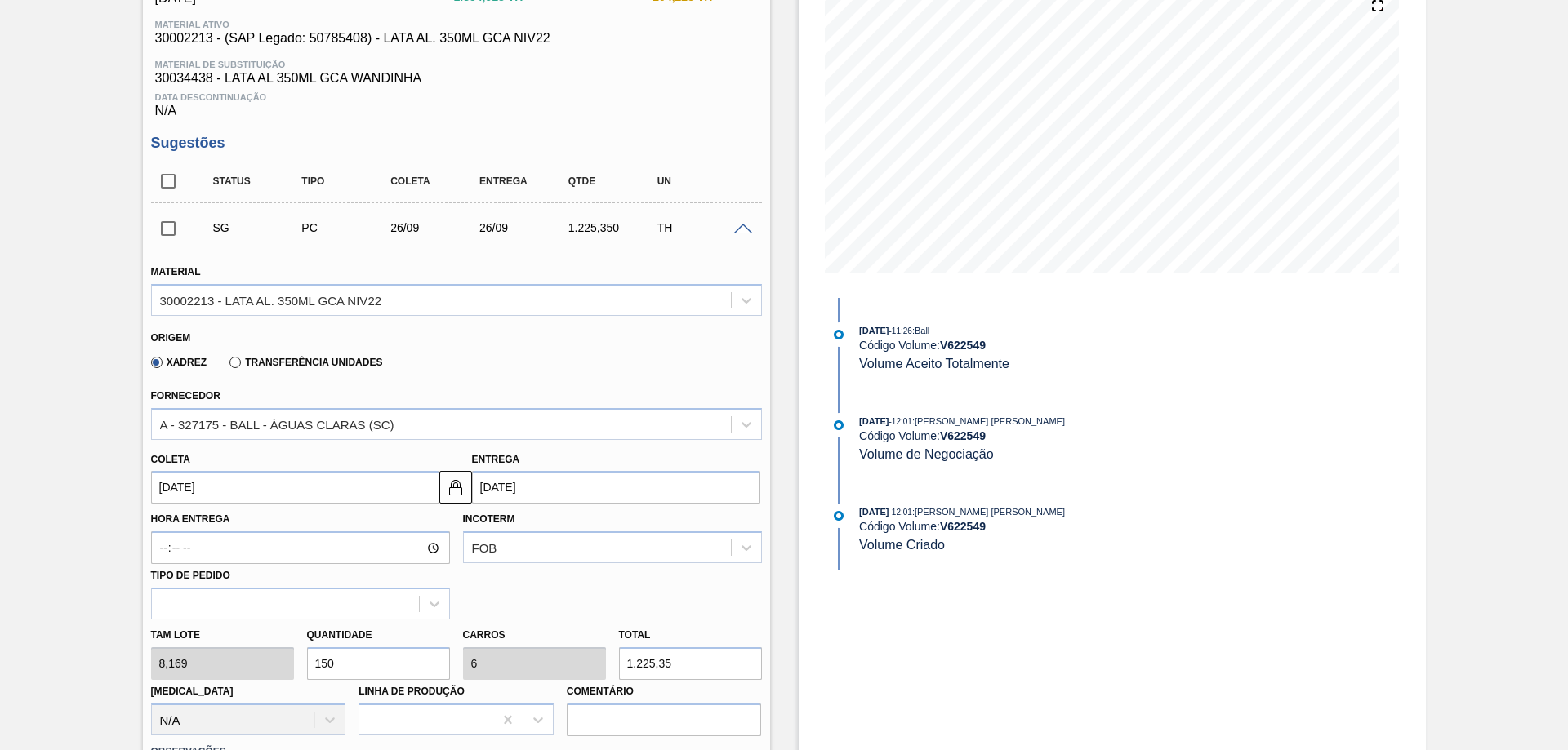
click at [743, 232] on span at bounding box center [743, 230] width 20 height 13
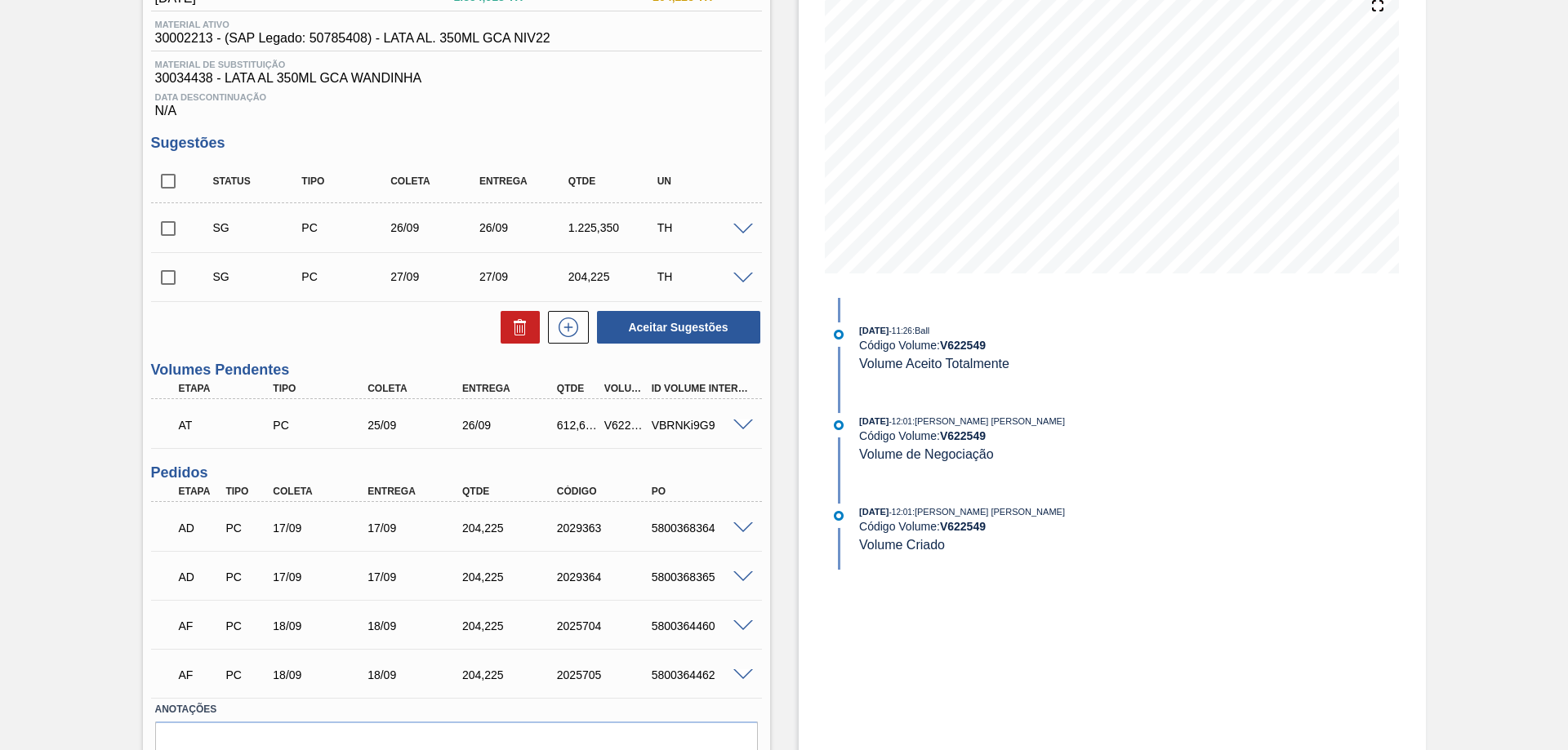
scroll to position [286, 0]
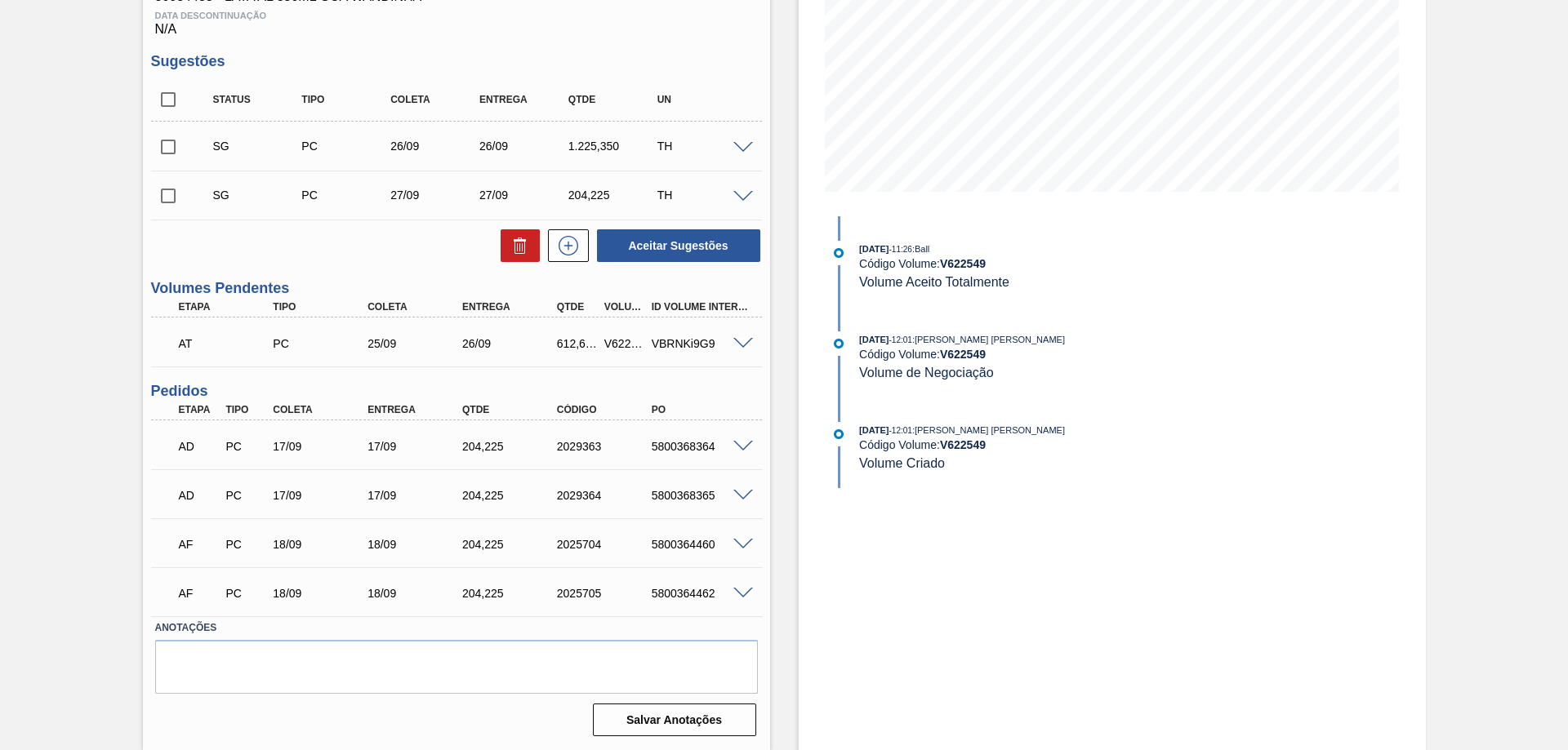
click at [744, 340] on span at bounding box center [743, 344] width 20 height 13
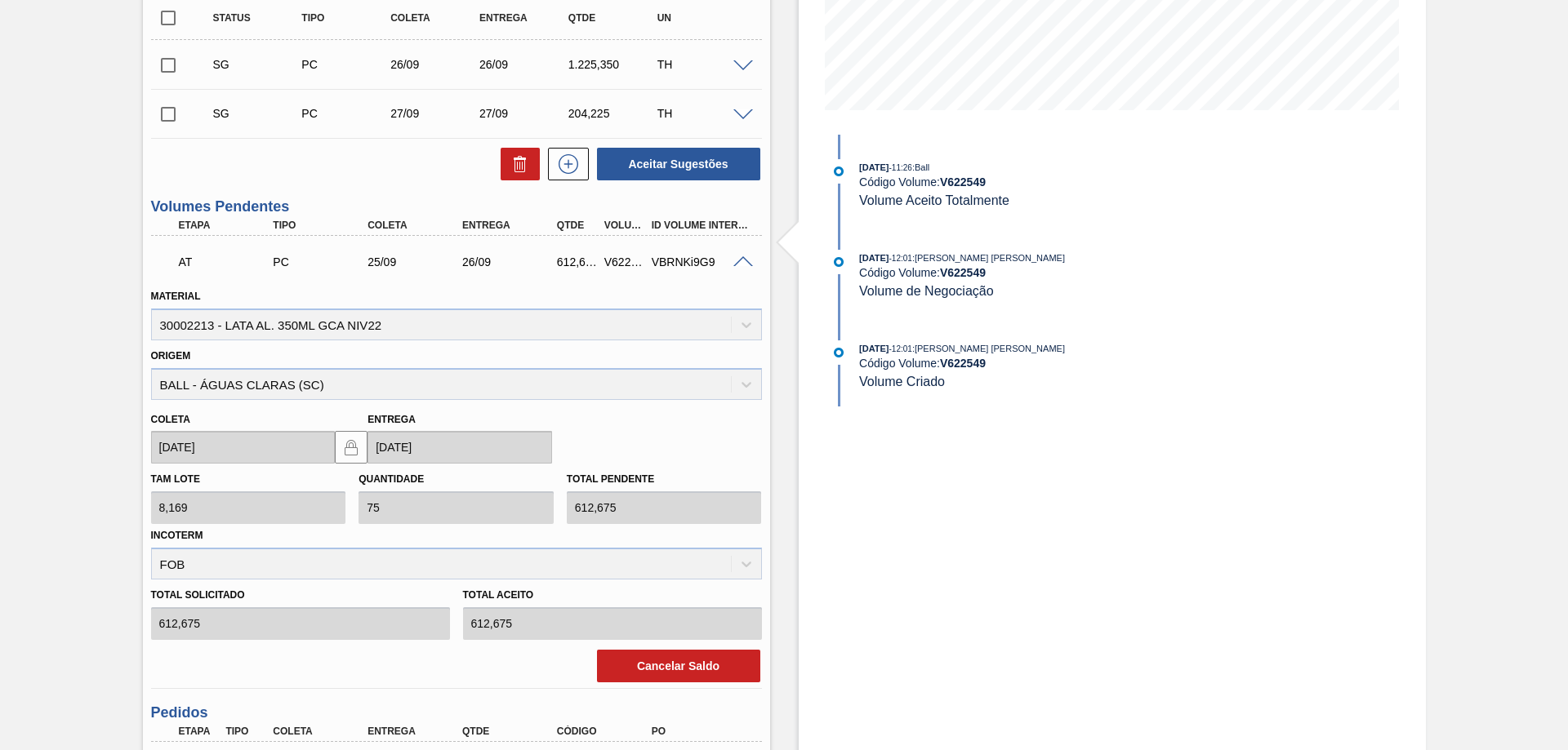
scroll to position [449, 0]
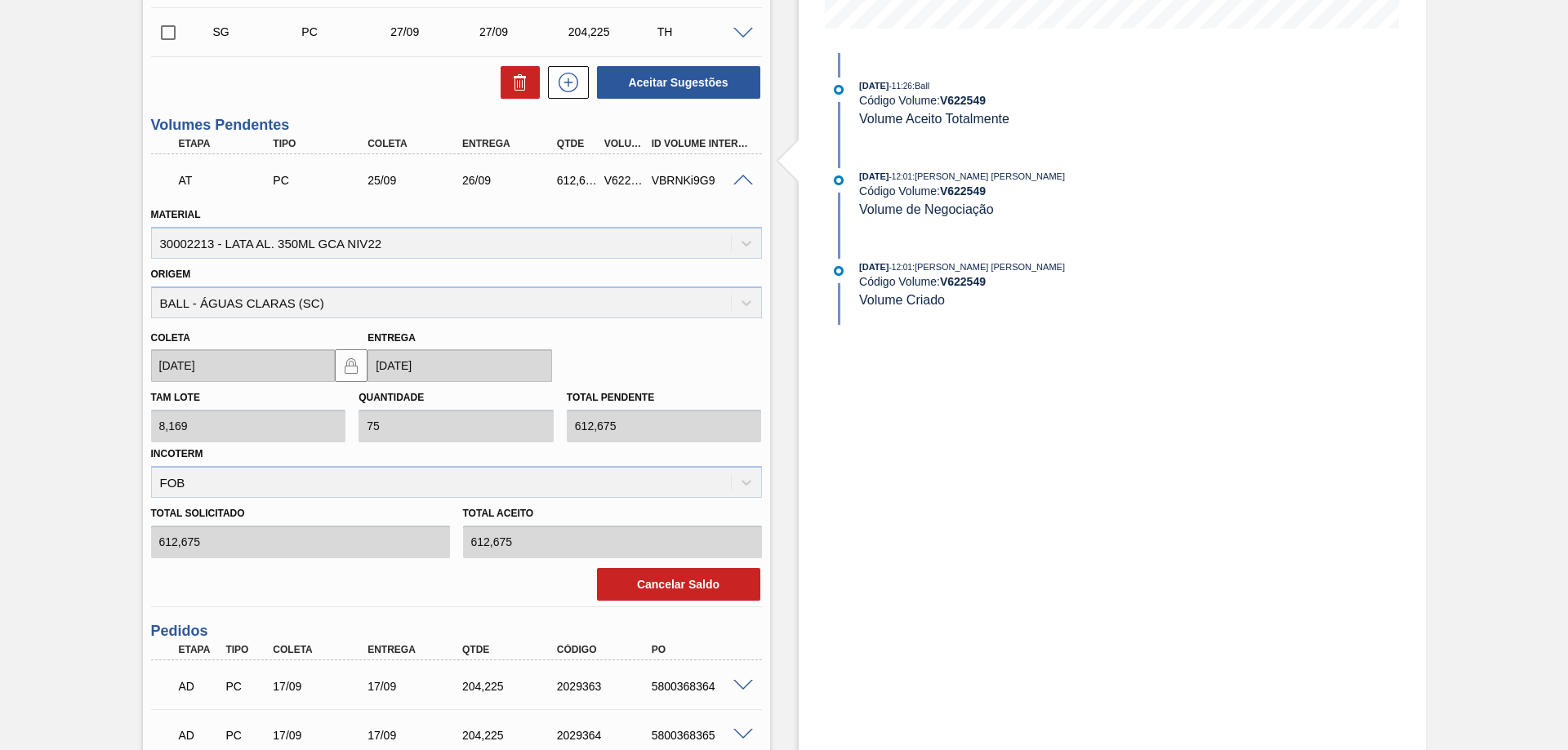
click at [741, 182] on span at bounding box center [743, 180] width 20 height 13
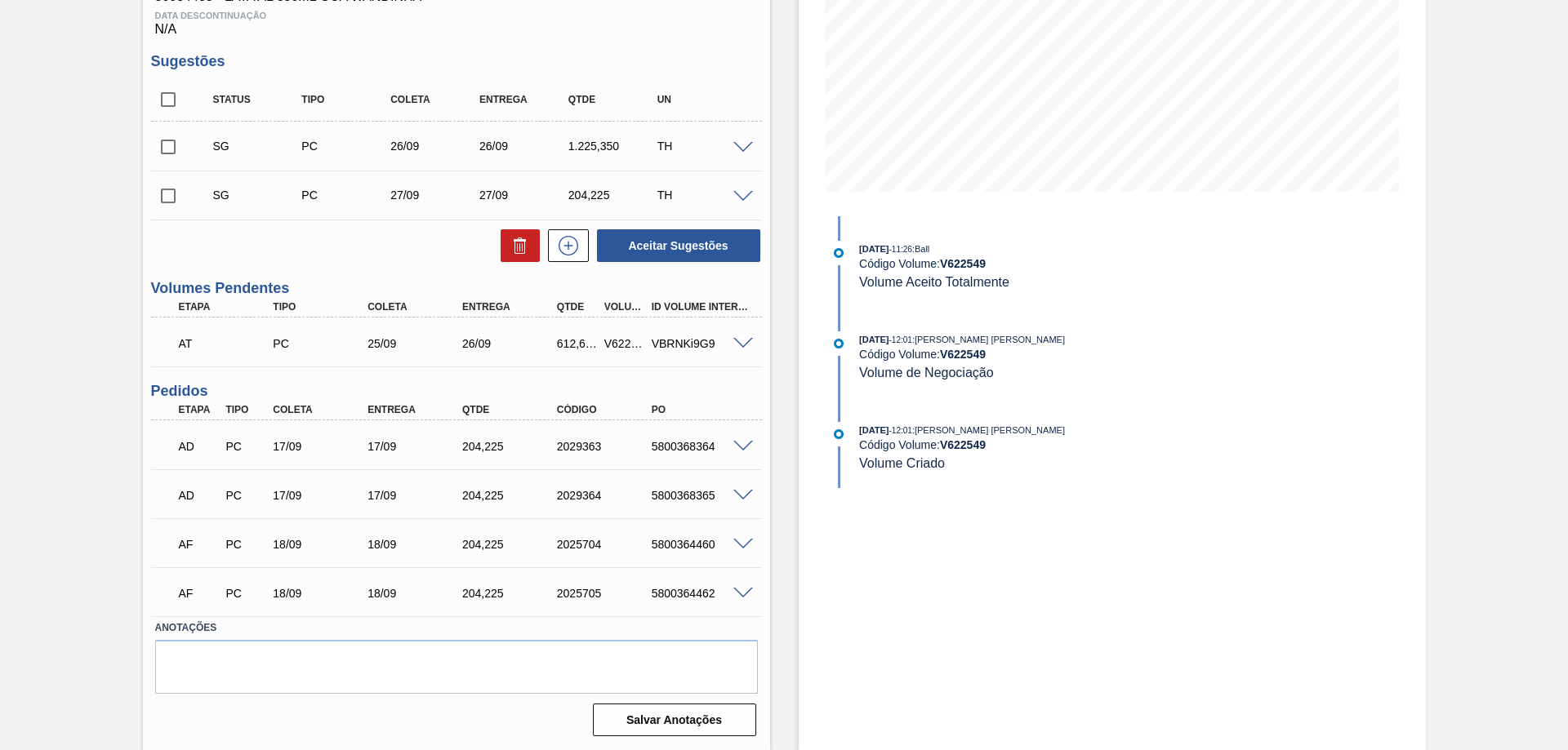
scroll to position [205, 0]
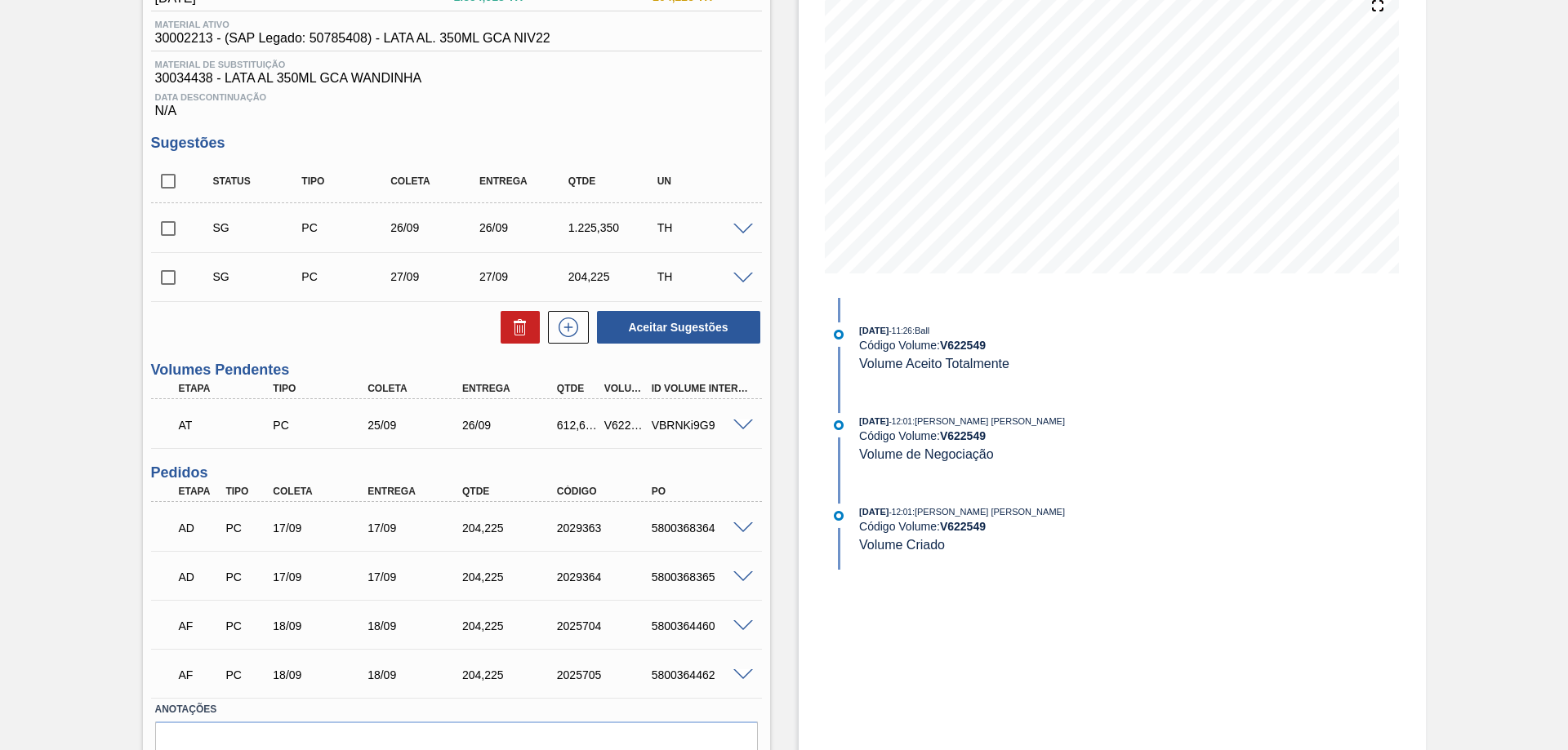
click at [744, 427] on span at bounding box center [743, 426] width 20 height 13
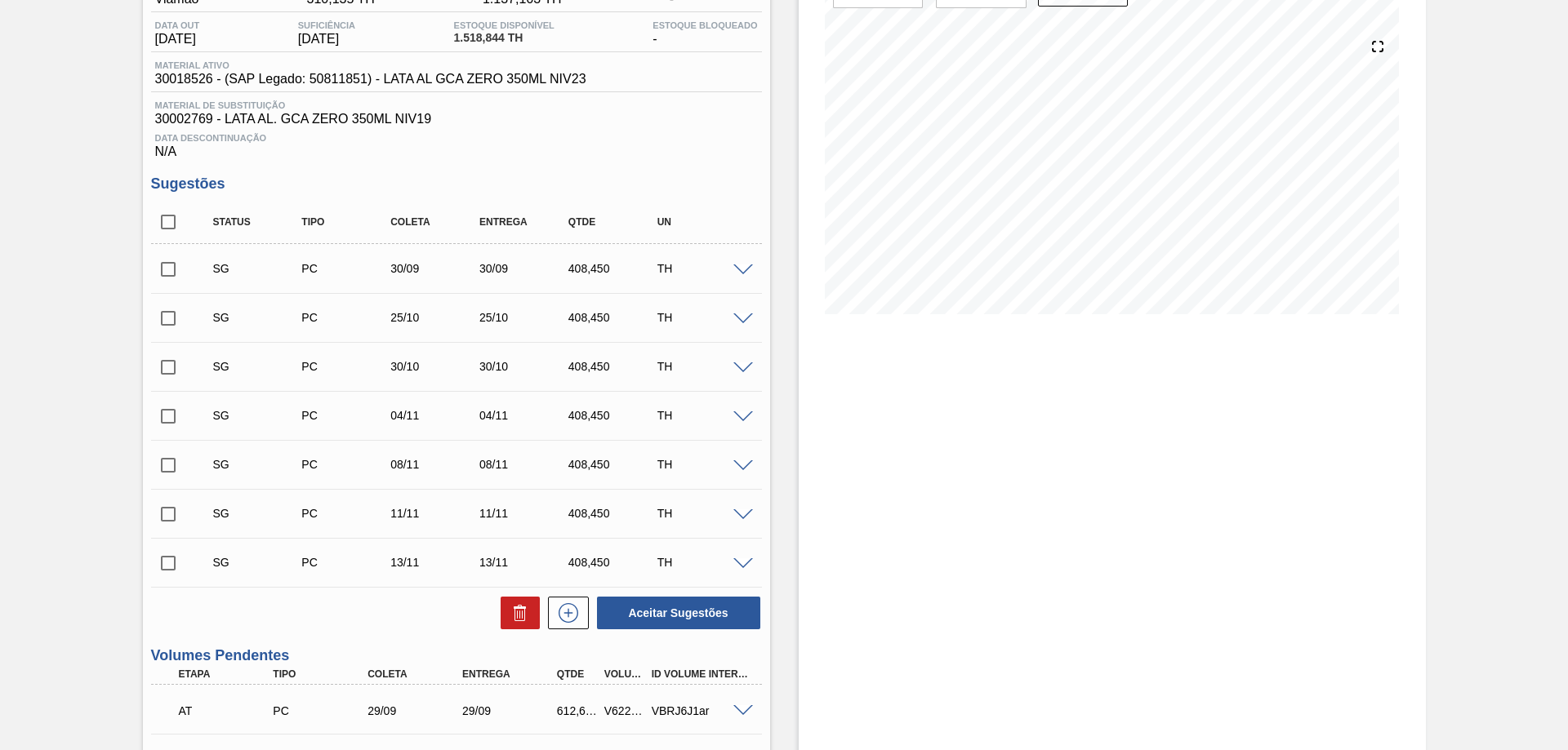
scroll to position [404, 0]
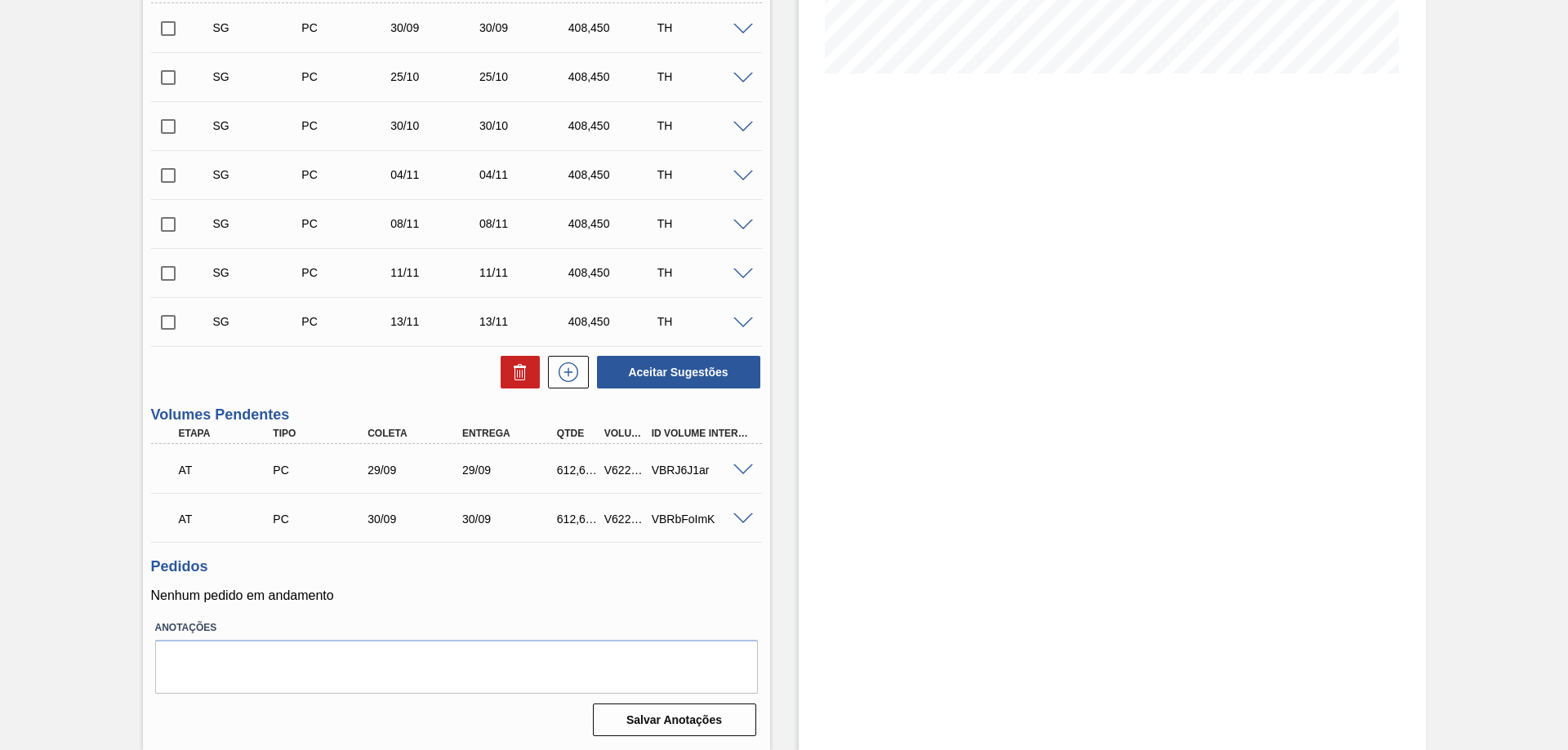
click at [744, 470] on span at bounding box center [743, 471] width 20 height 13
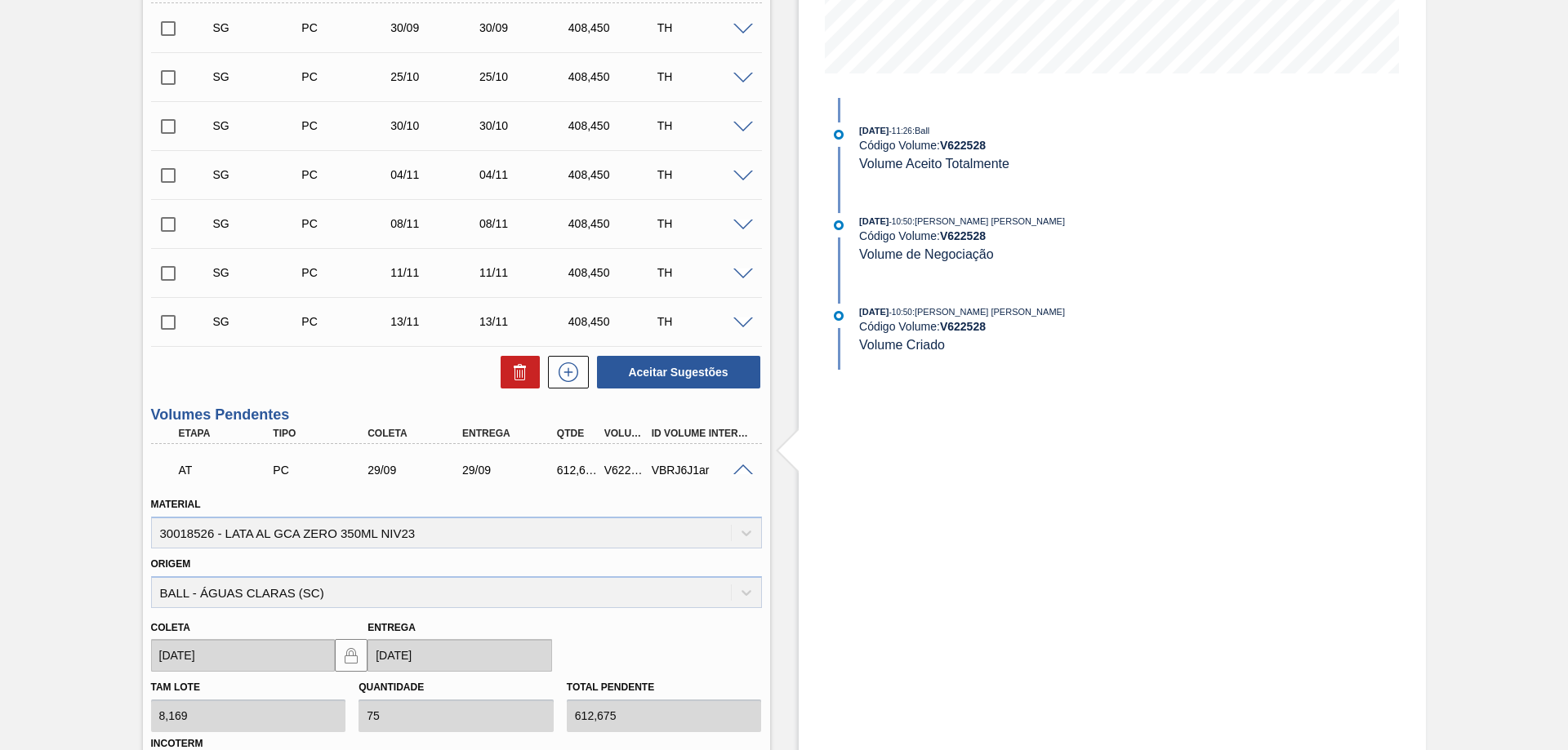
click at [730, 472] on div at bounding box center [745, 469] width 32 height 13
click at [735, 475] on span at bounding box center [743, 471] width 20 height 13
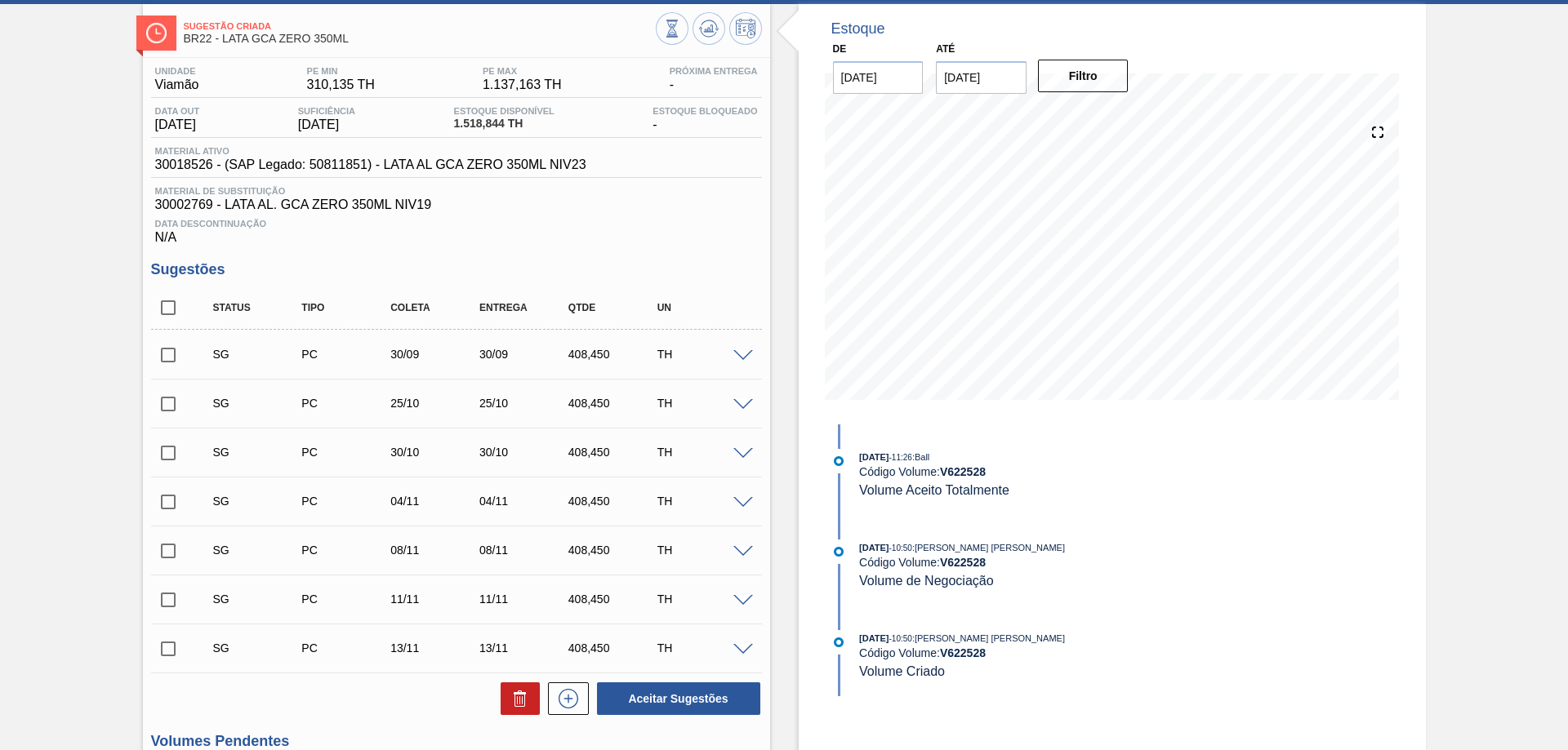
scroll to position [0, 0]
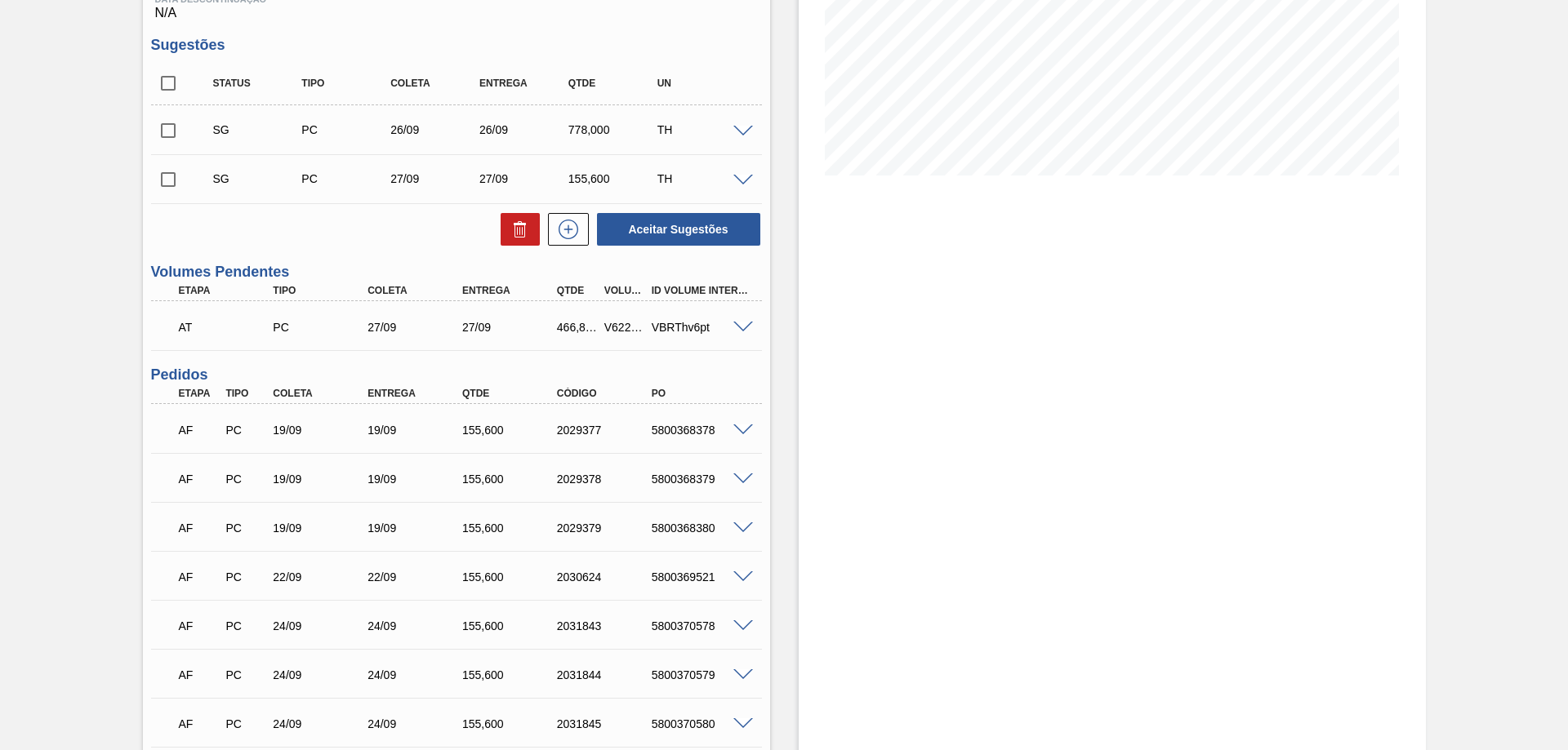
scroll to position [57, 0]
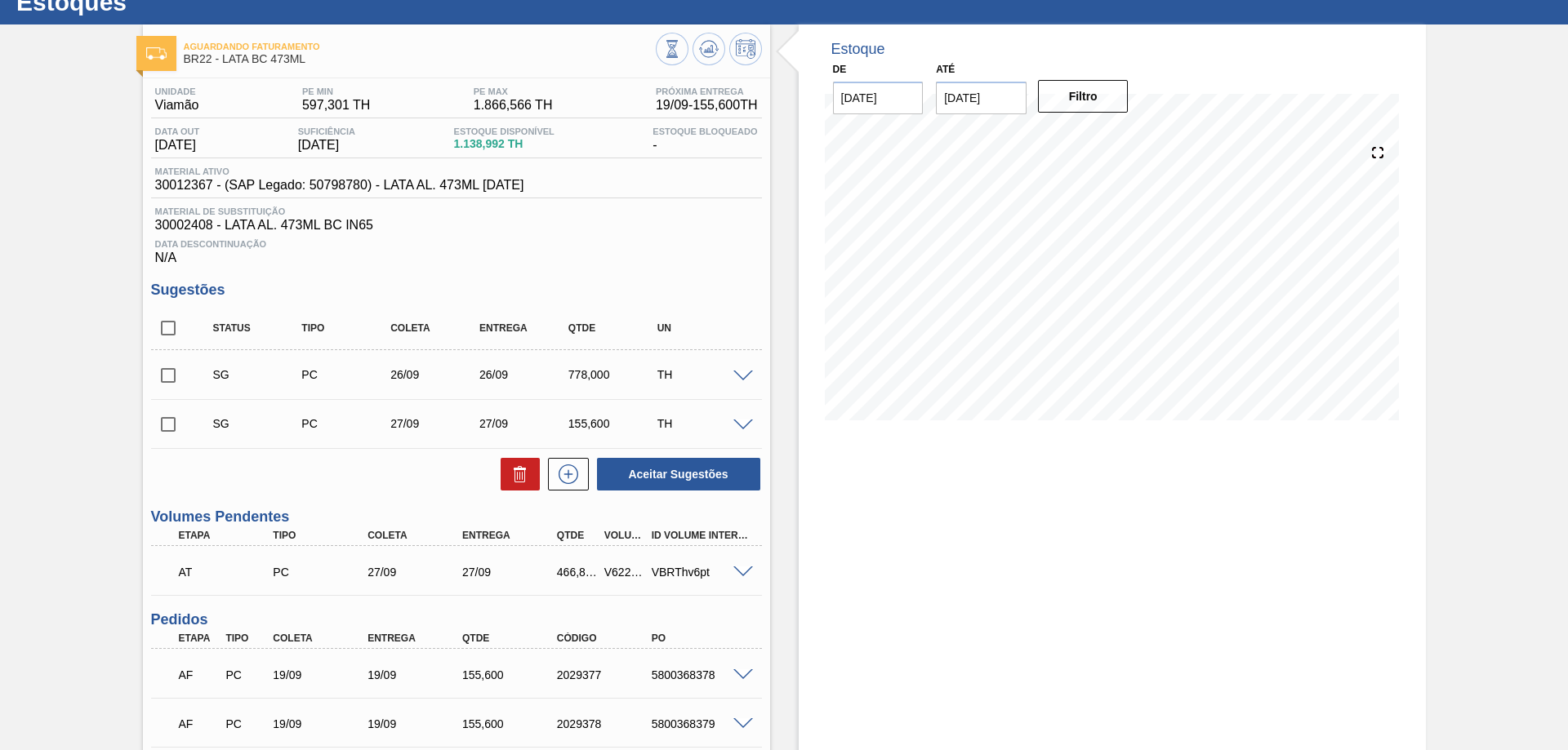
click at [740, 376] on span at bounding box center [743, 377] width 20 height 13
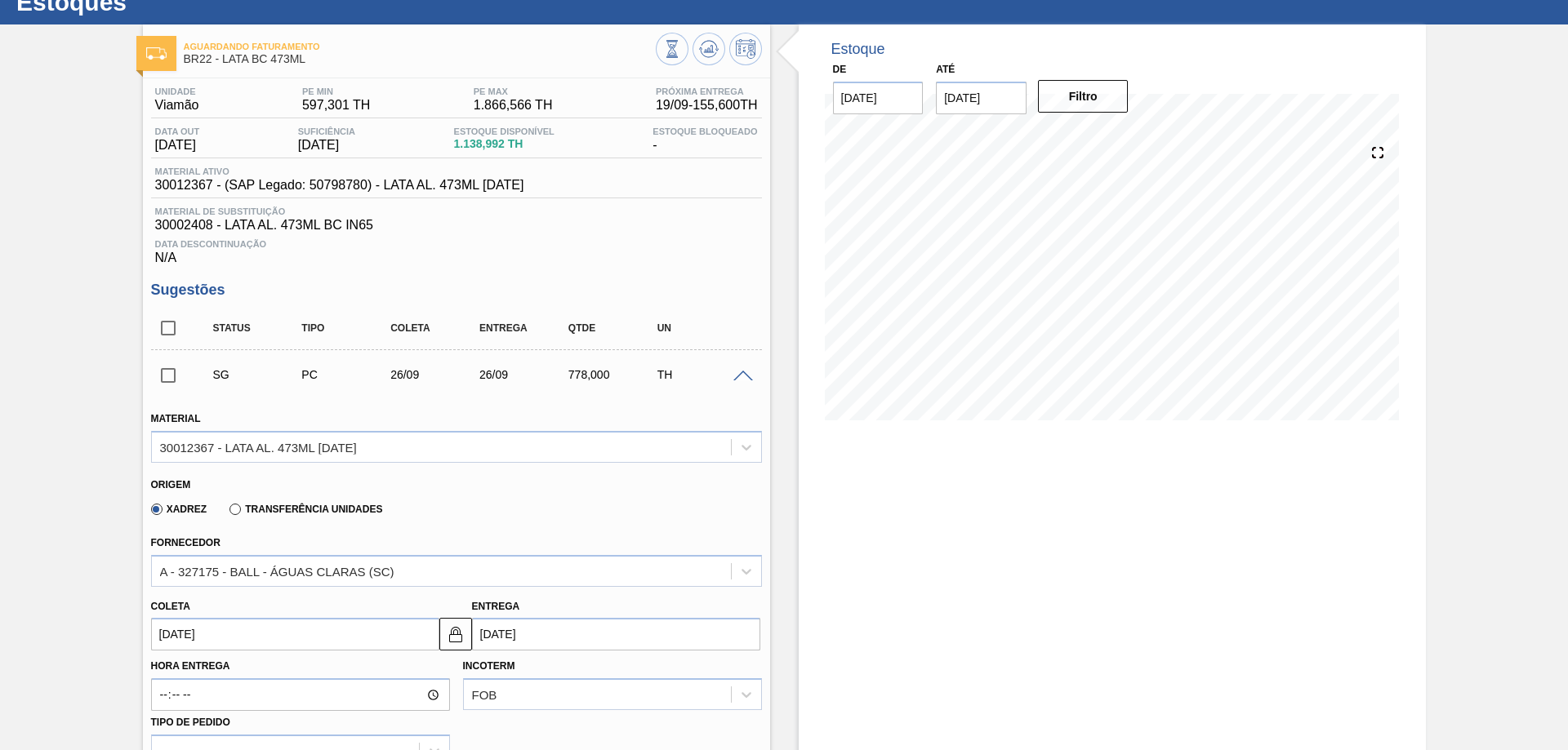
scroll to position [220, 0]
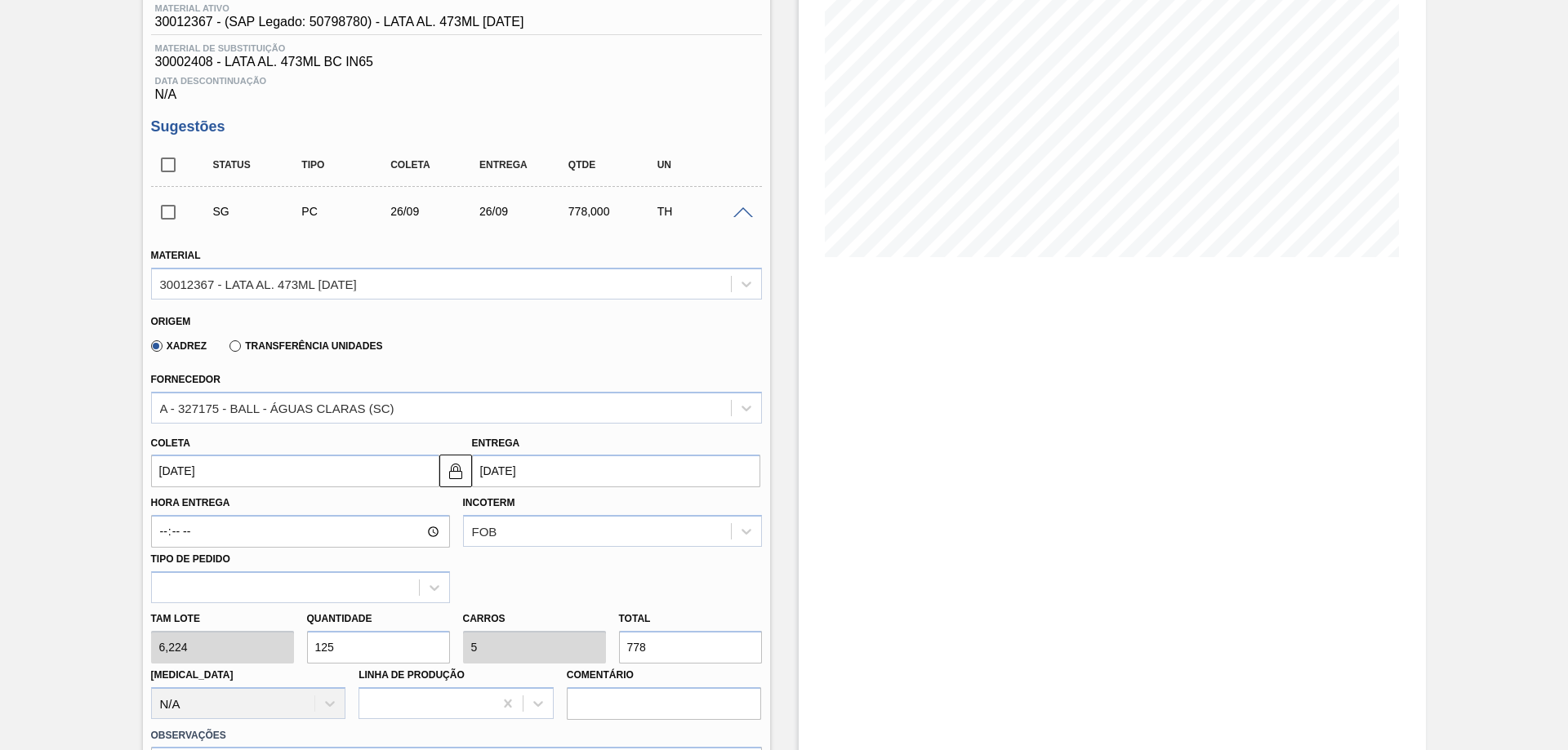
click at [737, 209] on span at bounding box center [743, 213] width 20 height 13
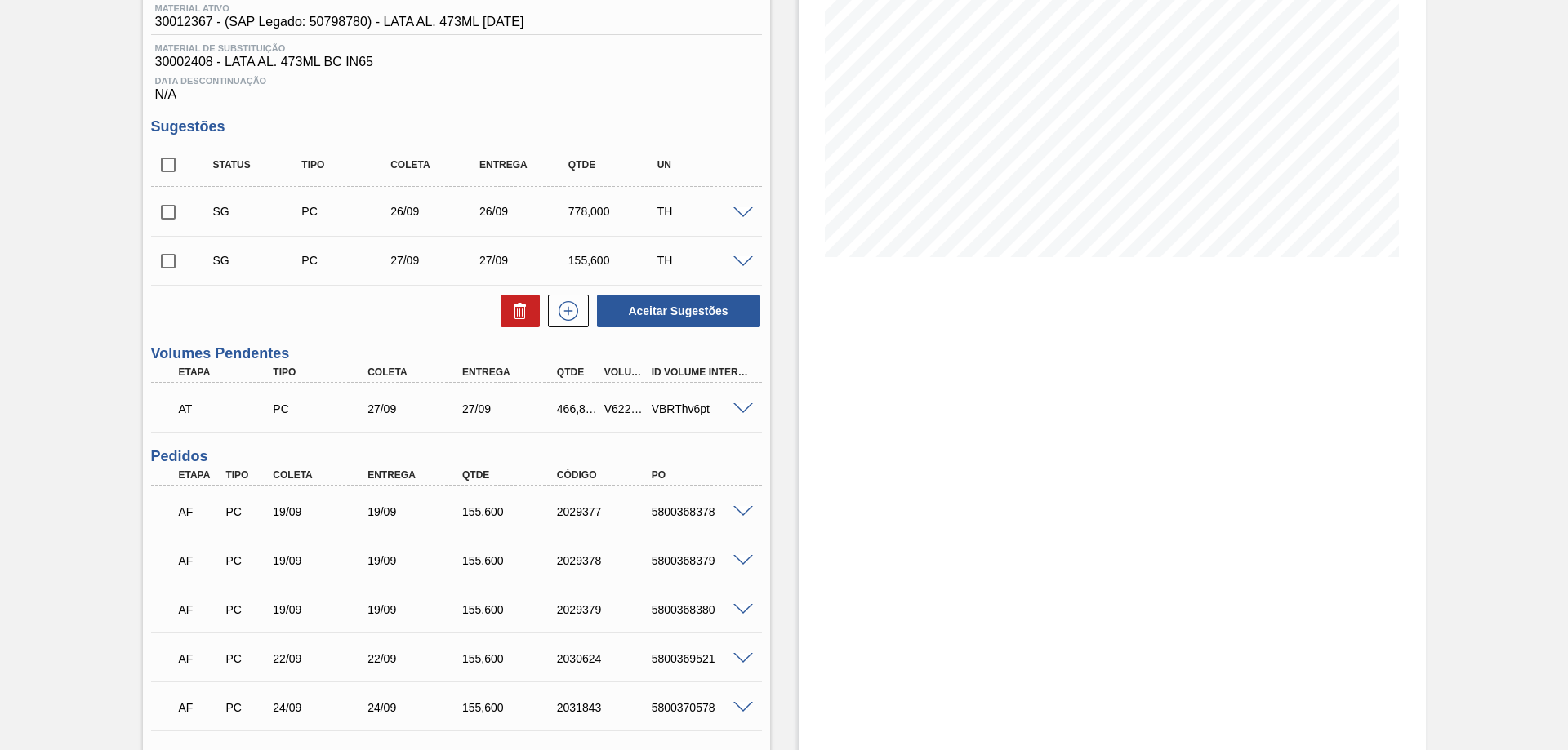
scroll to position [57, 0]
